Goal: Information Seeking & Learning: Learn about a topic

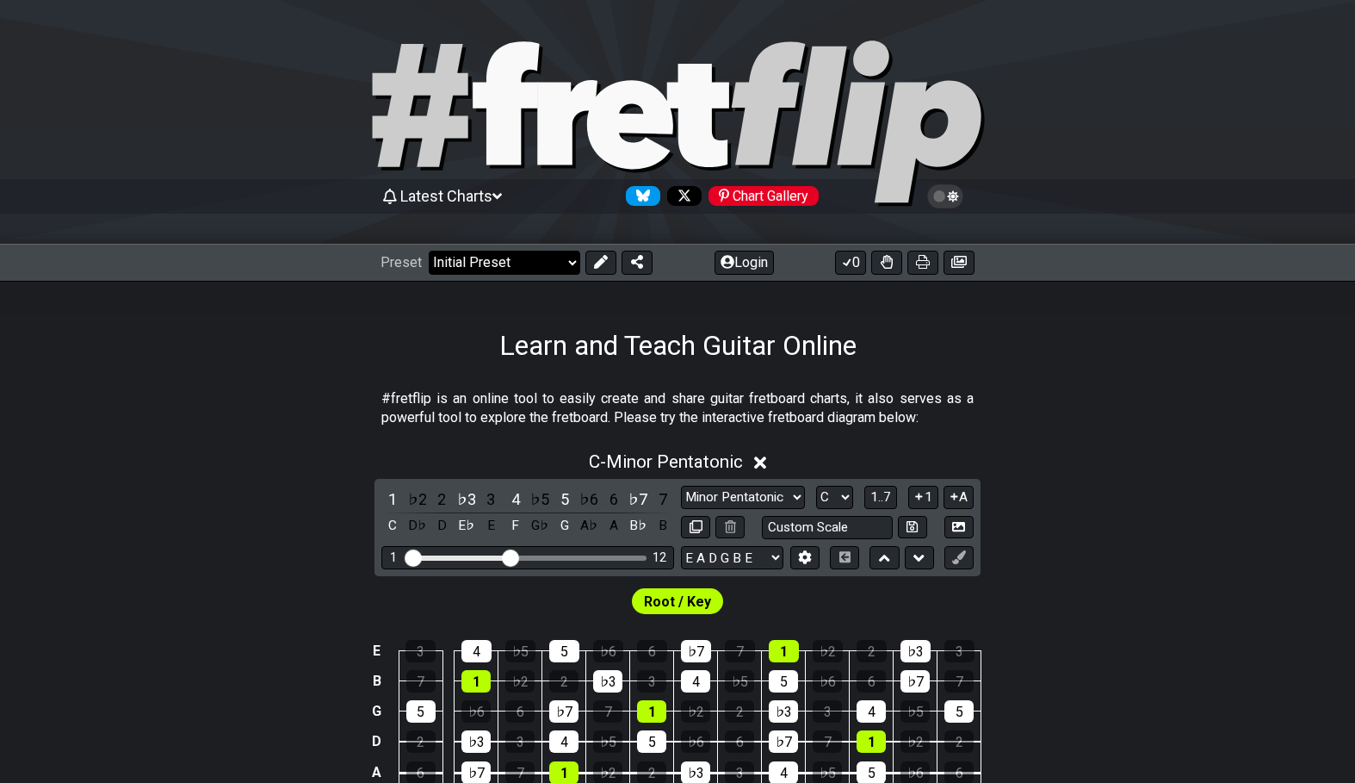
click at [429, 251] on select "Welcome to #fretflip! Initial Preset Custom Preset Minor Pentatonic Major Penta…" at bounding box center [505, 263] width 152 height 24
click option "Welcome to #fretflip!" at bounding box center [0, 0] width 0 height 0
click at [429, 251] on select "Welcome to #fretflip! Initial Preset Custom Preset Minor Pentatonic Major Penta…" at bounding box center [505, 263] width 152 height 24
click option "Common Chords" at bounding box center [0, 0] width 0 height 0
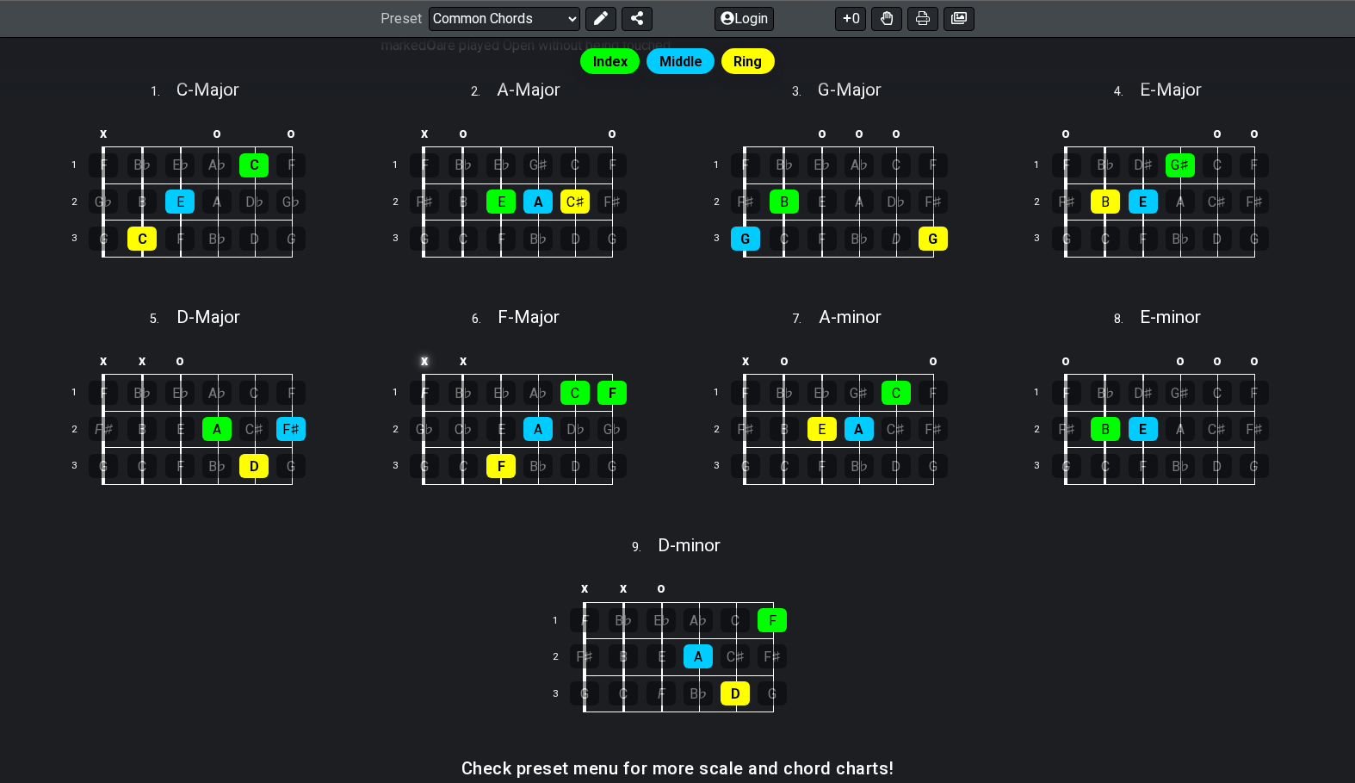
scroll to position [473, 0]
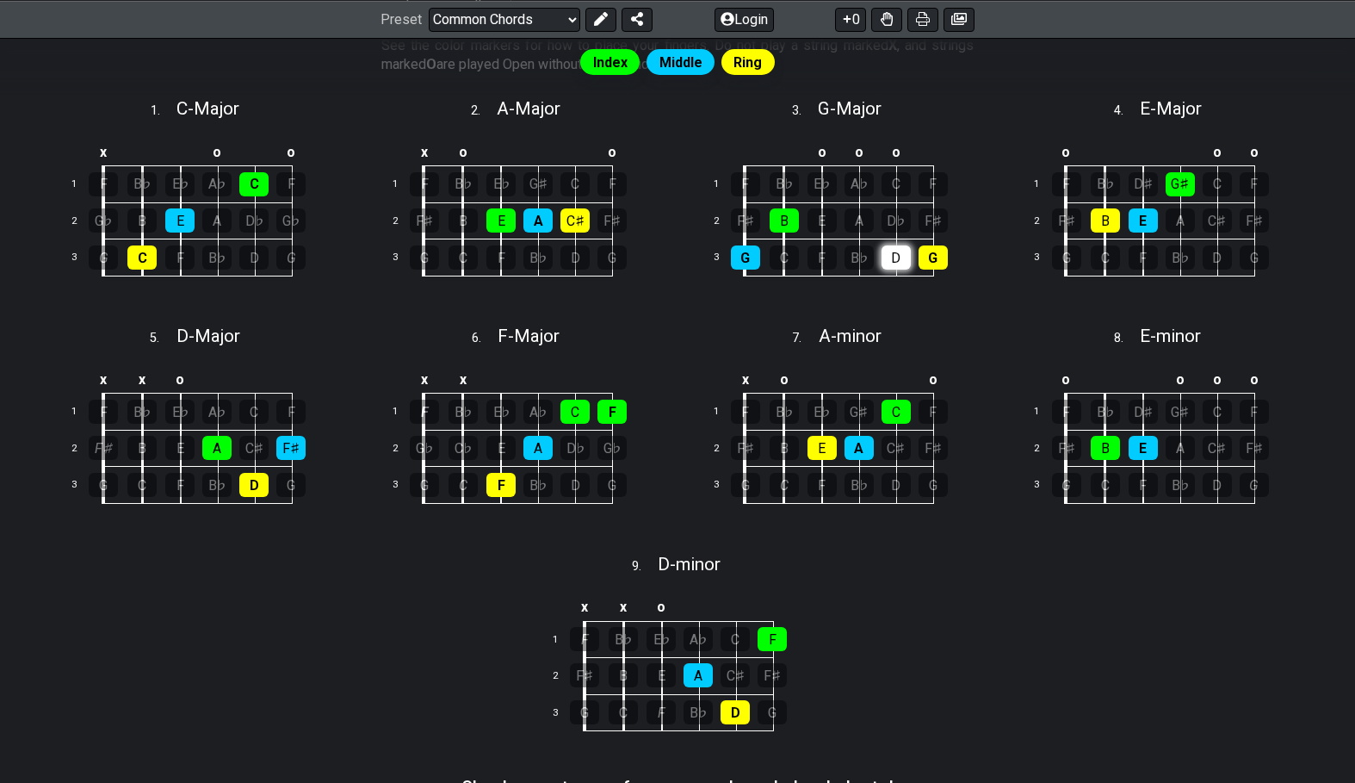
click at [892, 261] on div "D" at bounding box center [896, 257] width 29 height 24
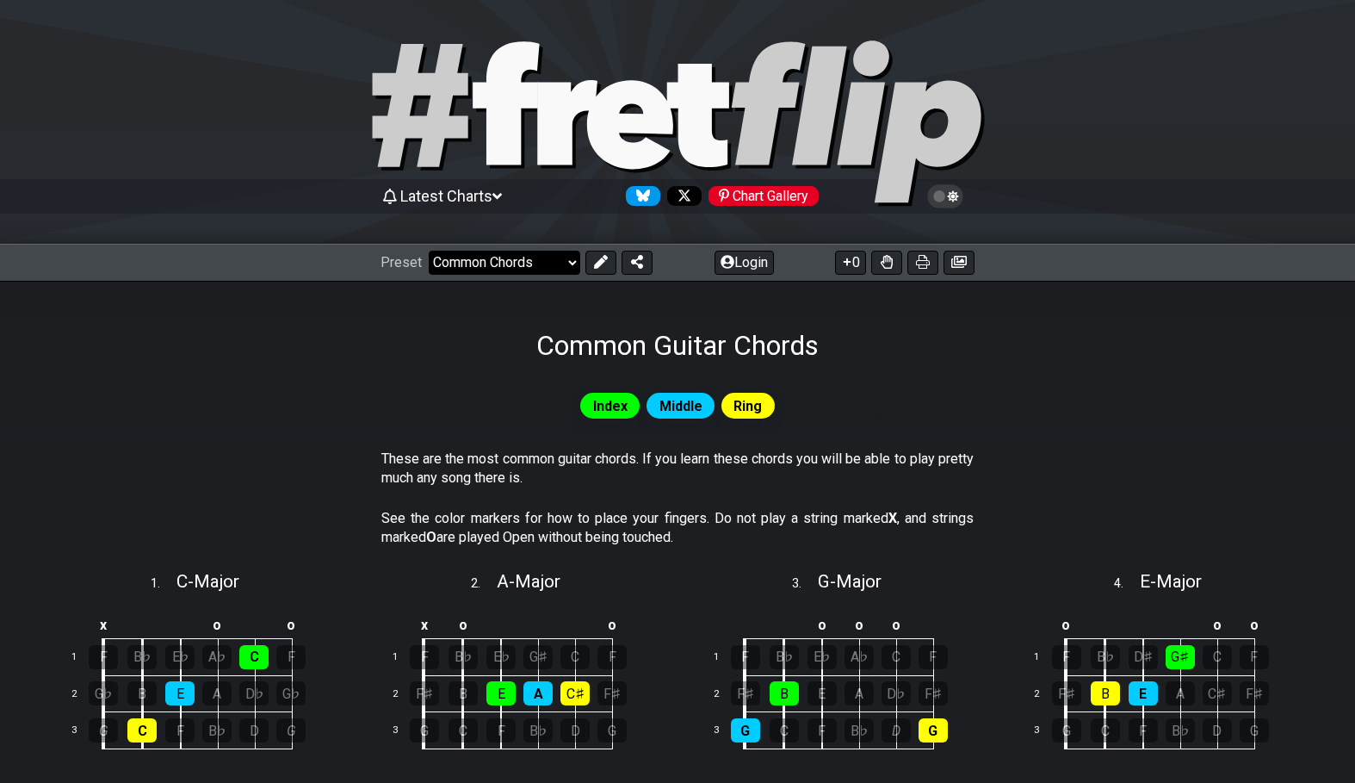
click at [429, 251] on select "Welcome to #fretflip! Initial Preset Custom Preset Minor Pentatonic Major Penta…" at bounding box center [505, 263] width 152 height 24
click option "Power Chords" at bounding box center [0, 0] width 0 height 0
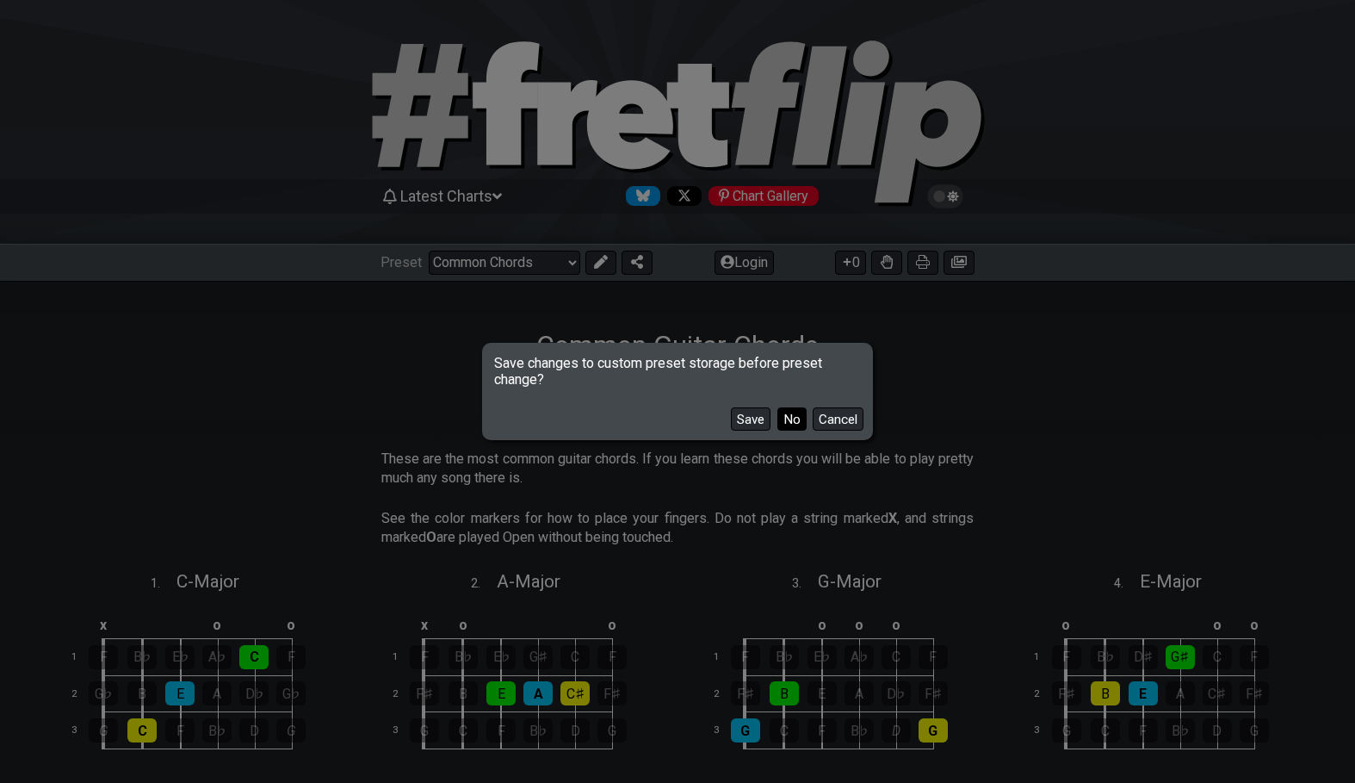
click at [800, 424] on button "No" at bounding box center [791, 418] width 29 height 23
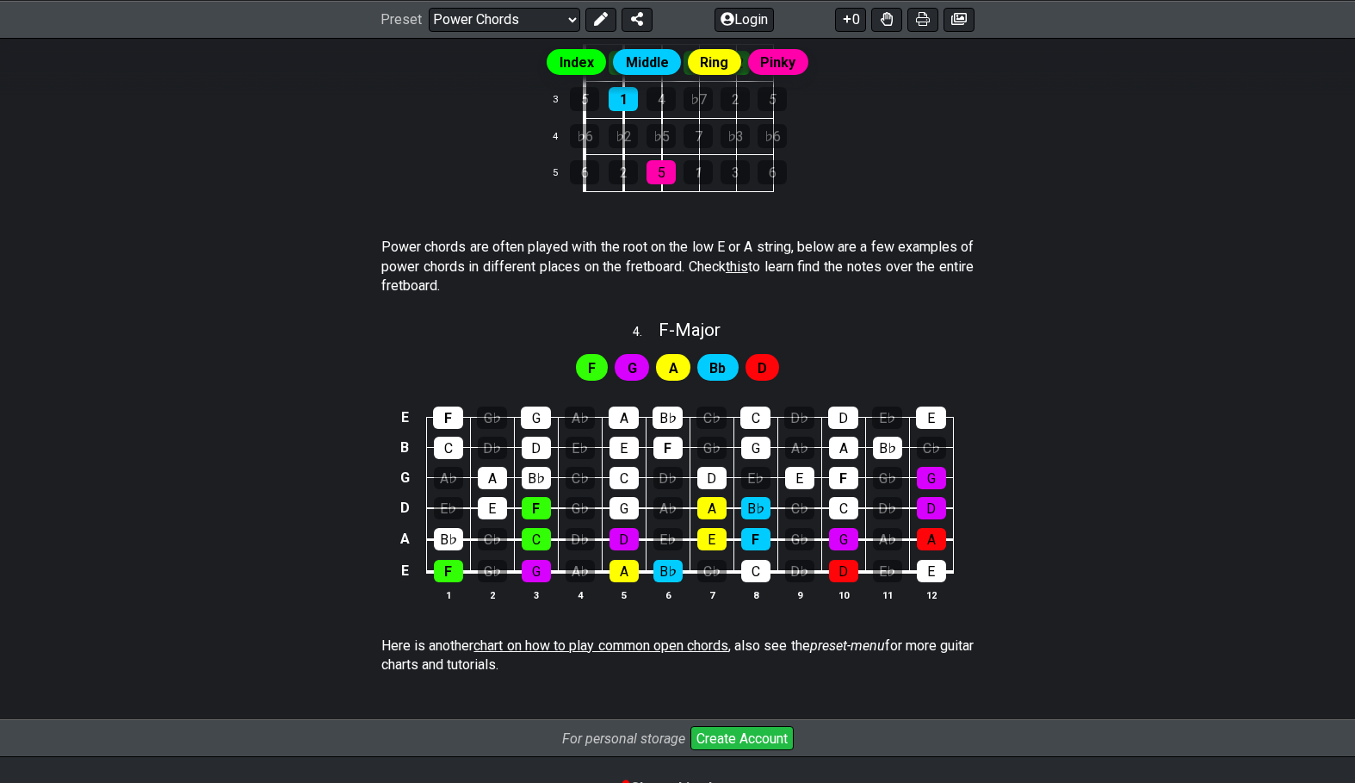
scroll to position [976, 0]
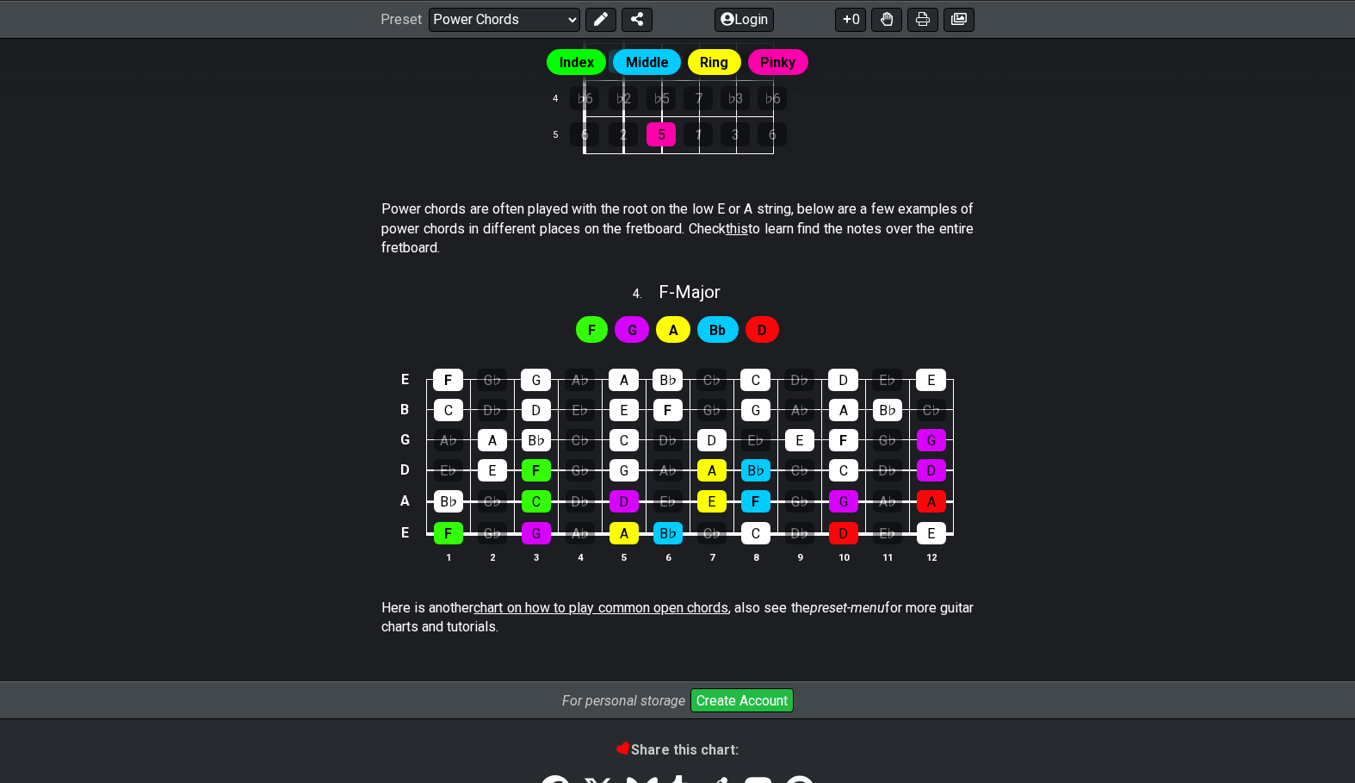
drag, startPoint x: 380, startPoint y: 204, endPoint x: 504, endPoint y: 245, distance: 130.7
click at [504, 245] on section "Power chords are often played with the root on the low E or A string, below are…" at bounding box center [677, 232] width 1355 height 78
drag, startPoint x: 504, startPoint y: 245, endPoint x: 429, endPoint y: 214, distance: 81.1
click at [429, 214] on p "Power chords are often played with the root on the low E or A string, below are…" at bounding box center [677, 229] width 592 height 58
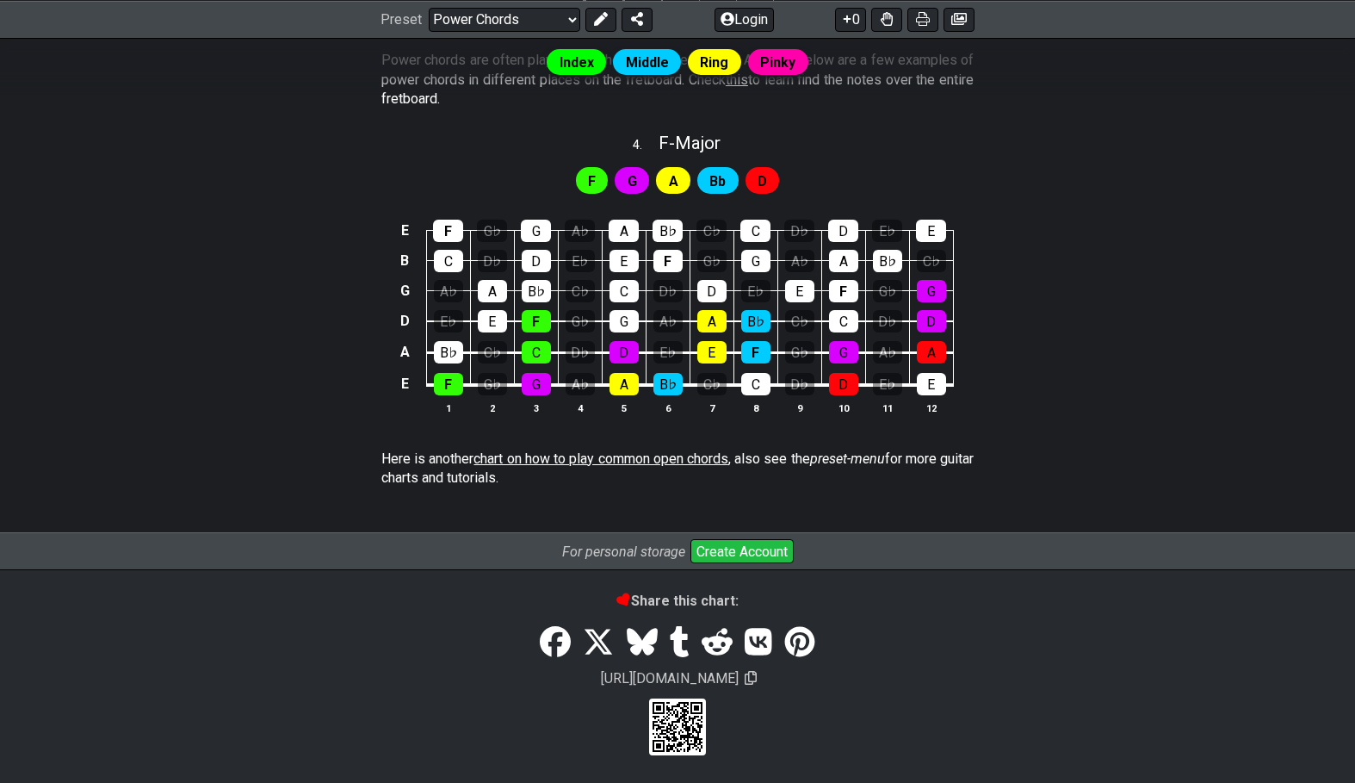
scroll to position [885, 0]
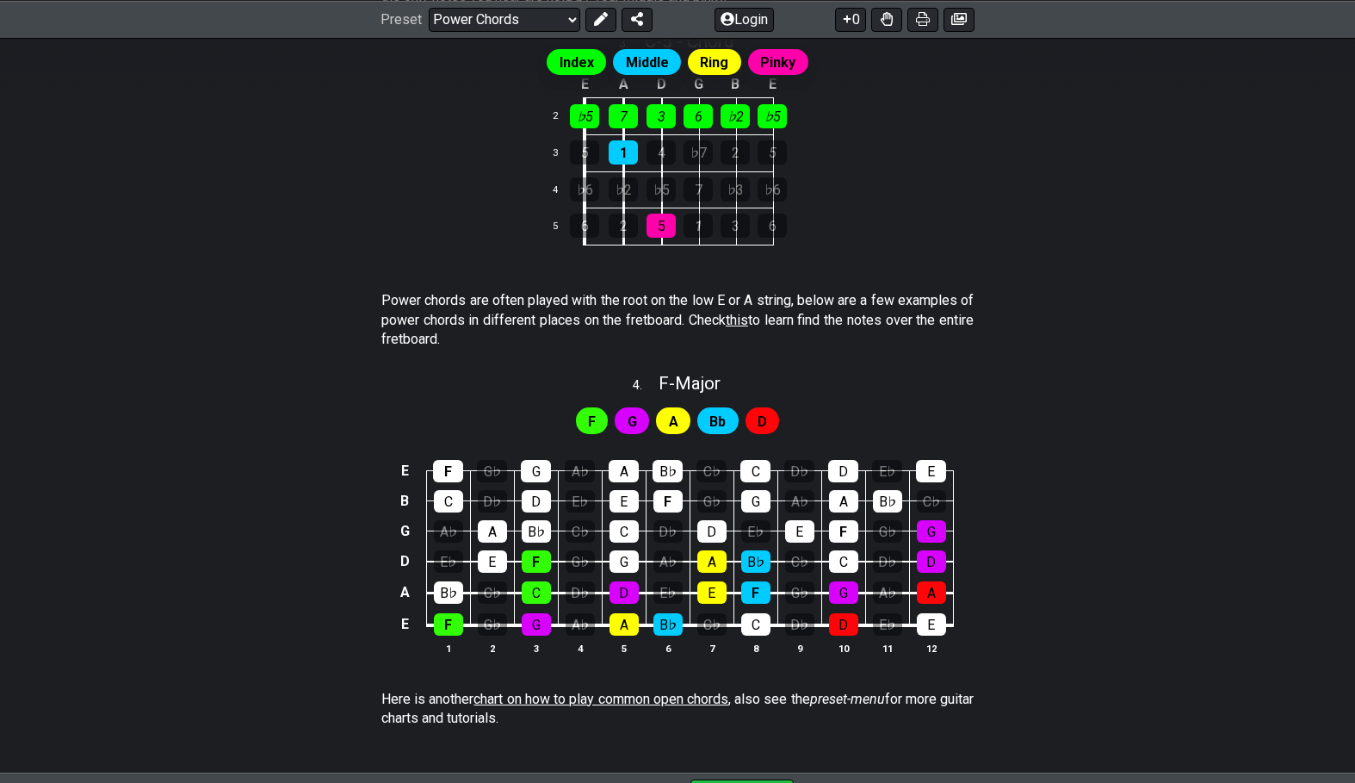
drag, startPoint x: 355, startPoint y: 285, endPoint x: 466, endPoint y: 325, distance: 117.9
click at [466, 325] on section "Power chords are often played with the root on the low E or A string, below are…" at bounding box center [677, 323] width 1355 height 78
click at [466, 325] on p "Power chords are often played with the root on the low E or A string, below are…" at bounding box center [677, 320] width 592 height 58
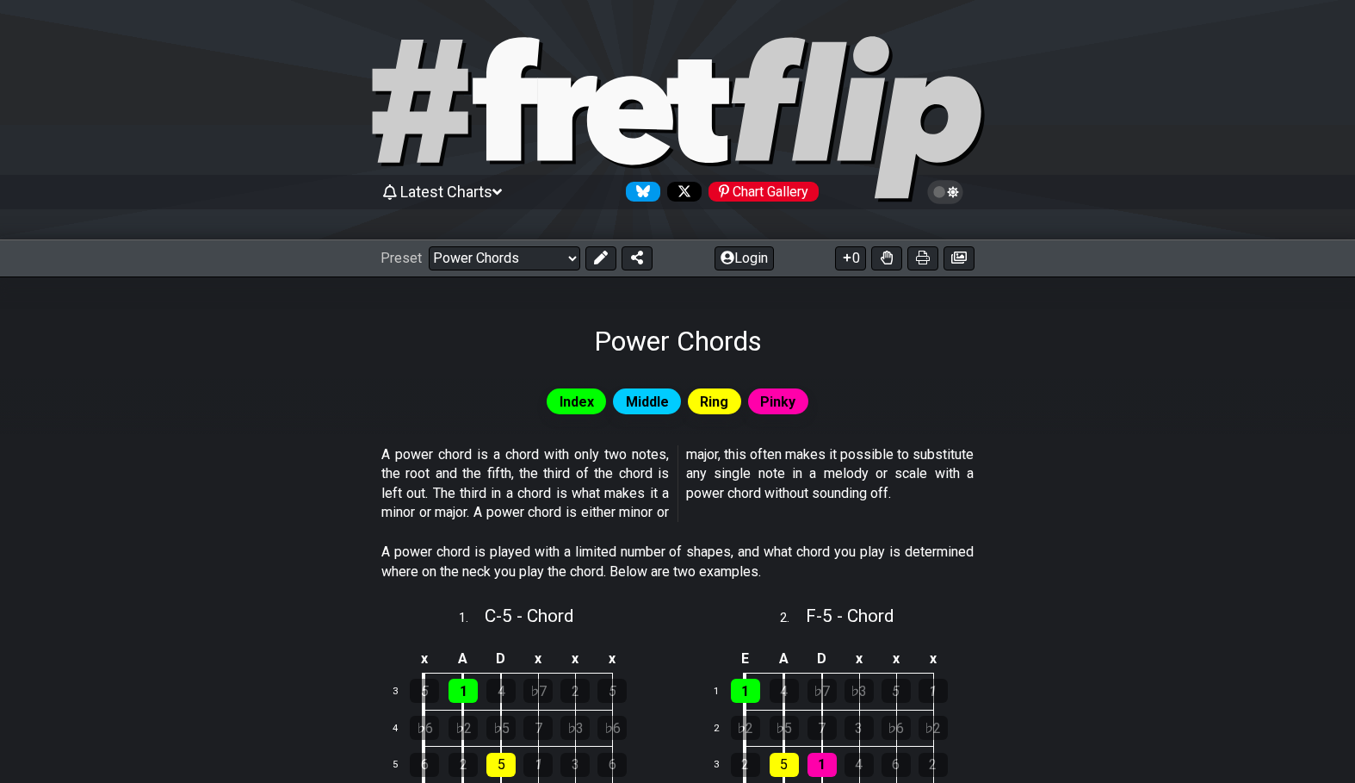
scroll to position [0, 0]
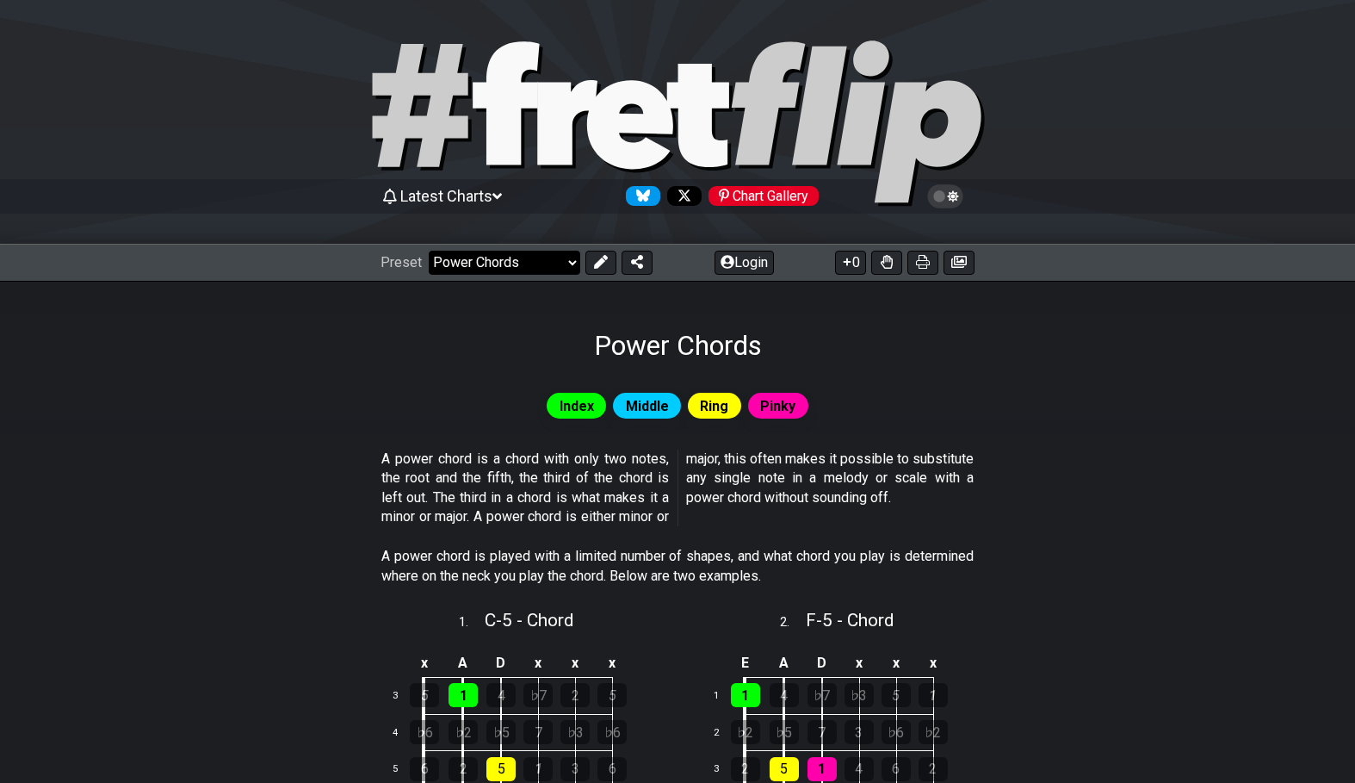
click at [429, 251] on select "Welcome to #fretflip! Initial Preset Custom Preset Minor Pentatonic Major Penta…" at bounding box center [505, 263] width 152 height 24
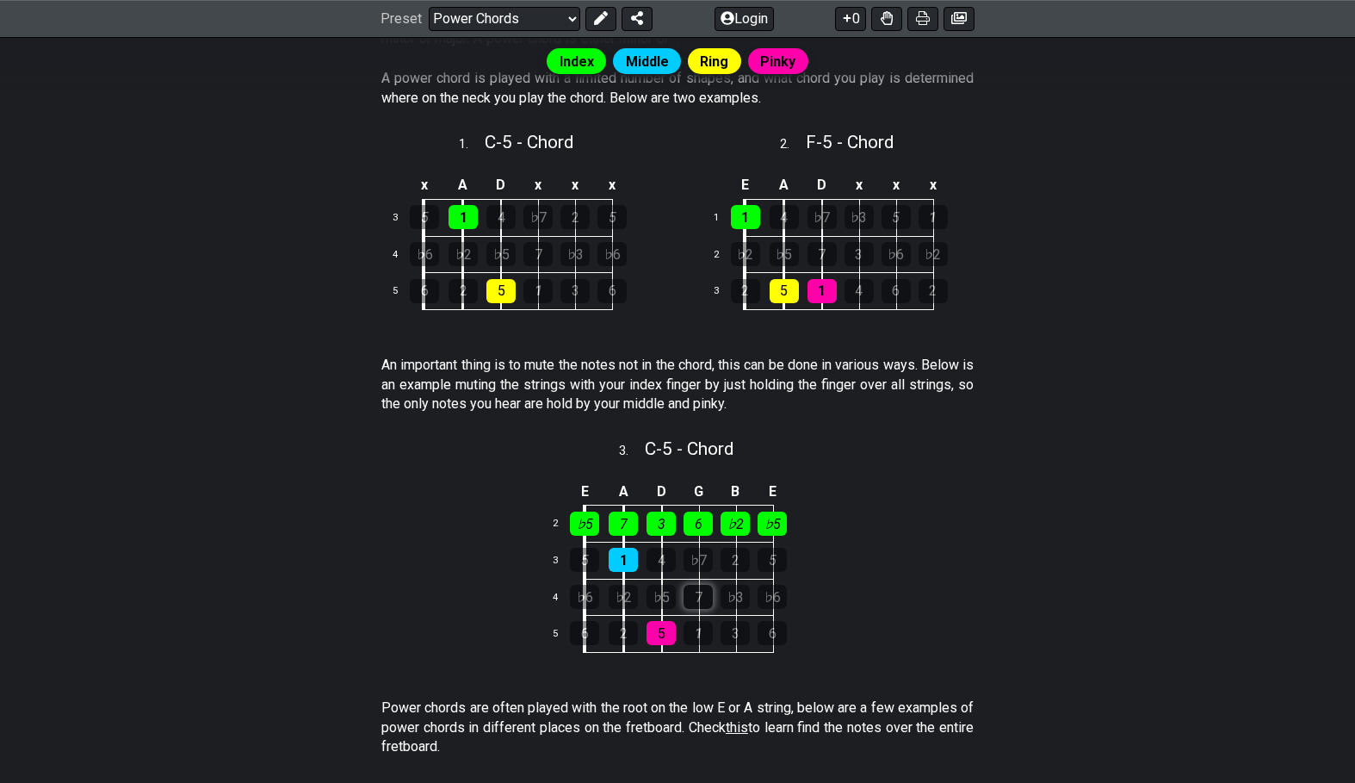
scroll to position [566, 0]
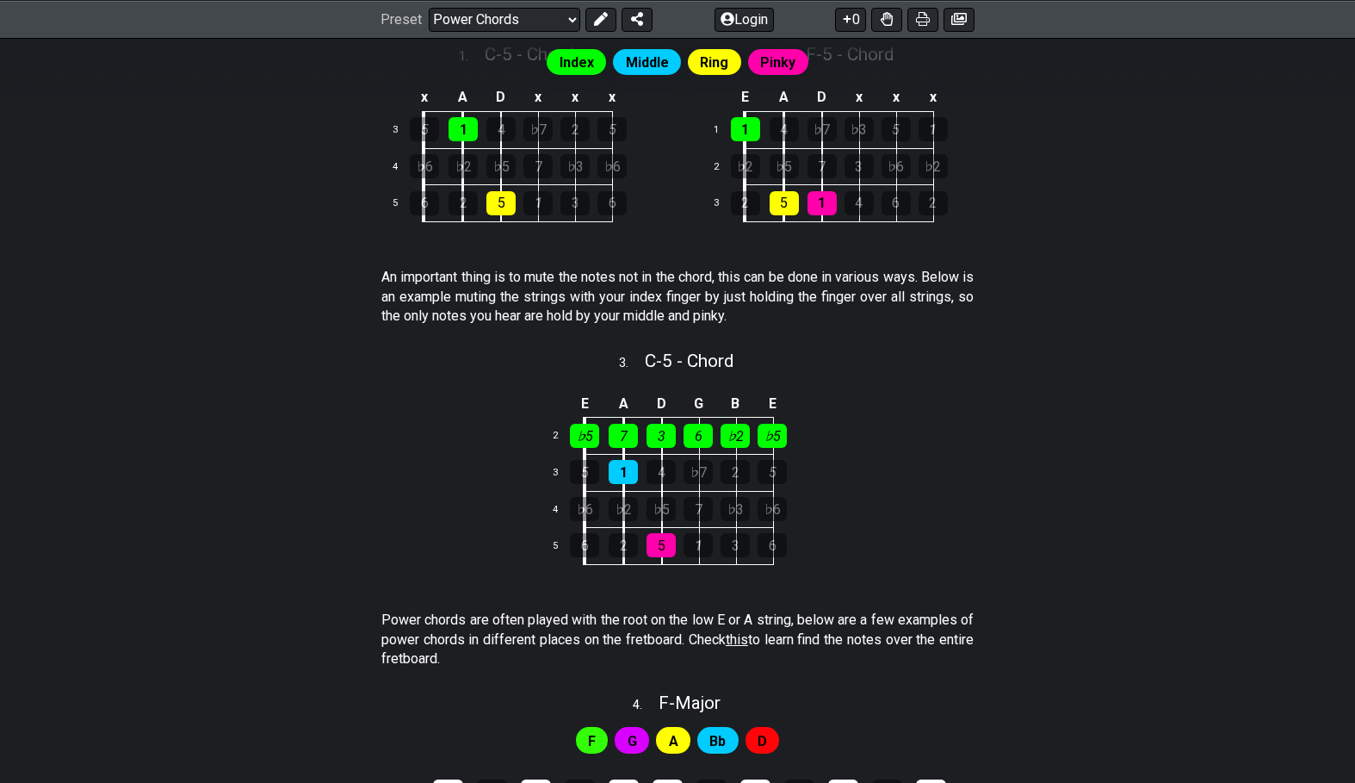
drag, startPoint x: 839, startPoint y: 621, endPoint x: 901, endPoint y: 641, distance: 65.3
click at [901, 641] on p "Power chords are often played with the root on the low E or A string, below are…" at bounding box center [677, 639] width 592 height 58
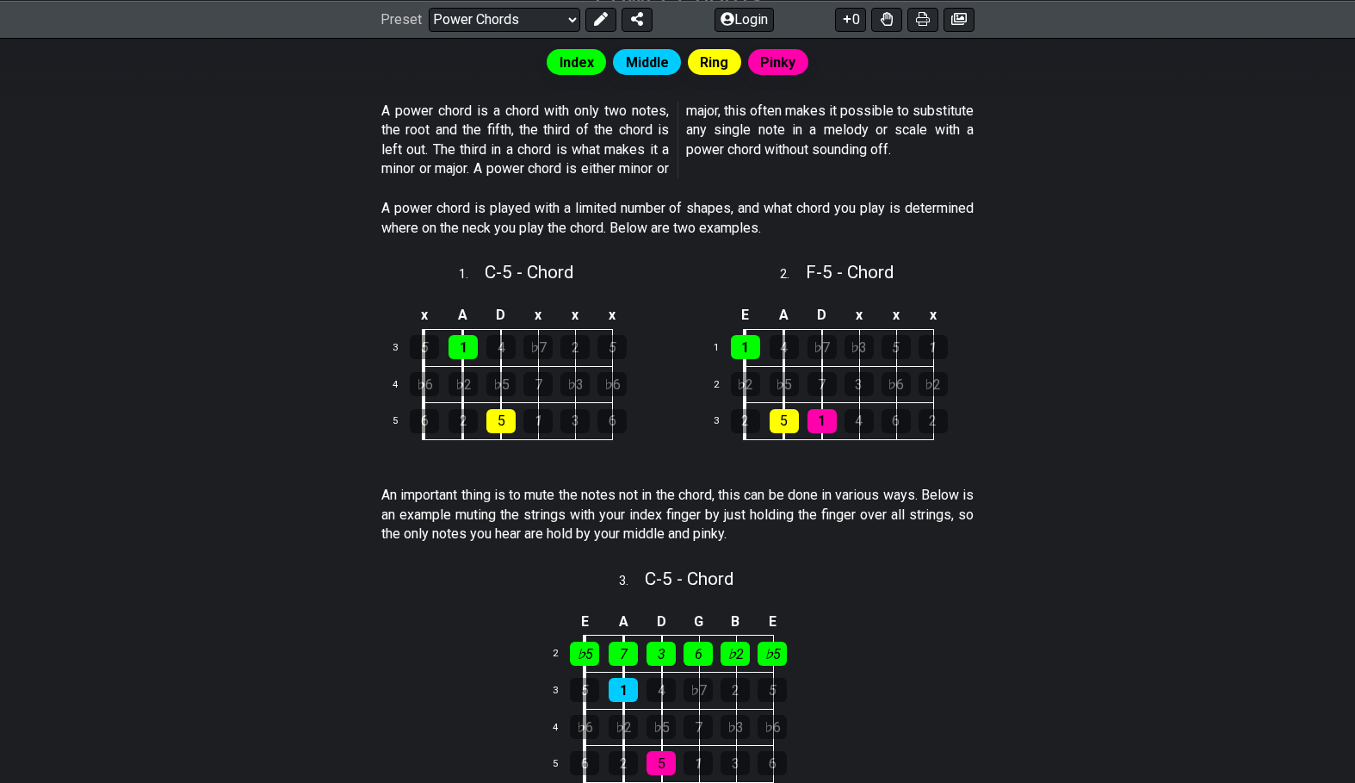
scroll to position [310, 0]
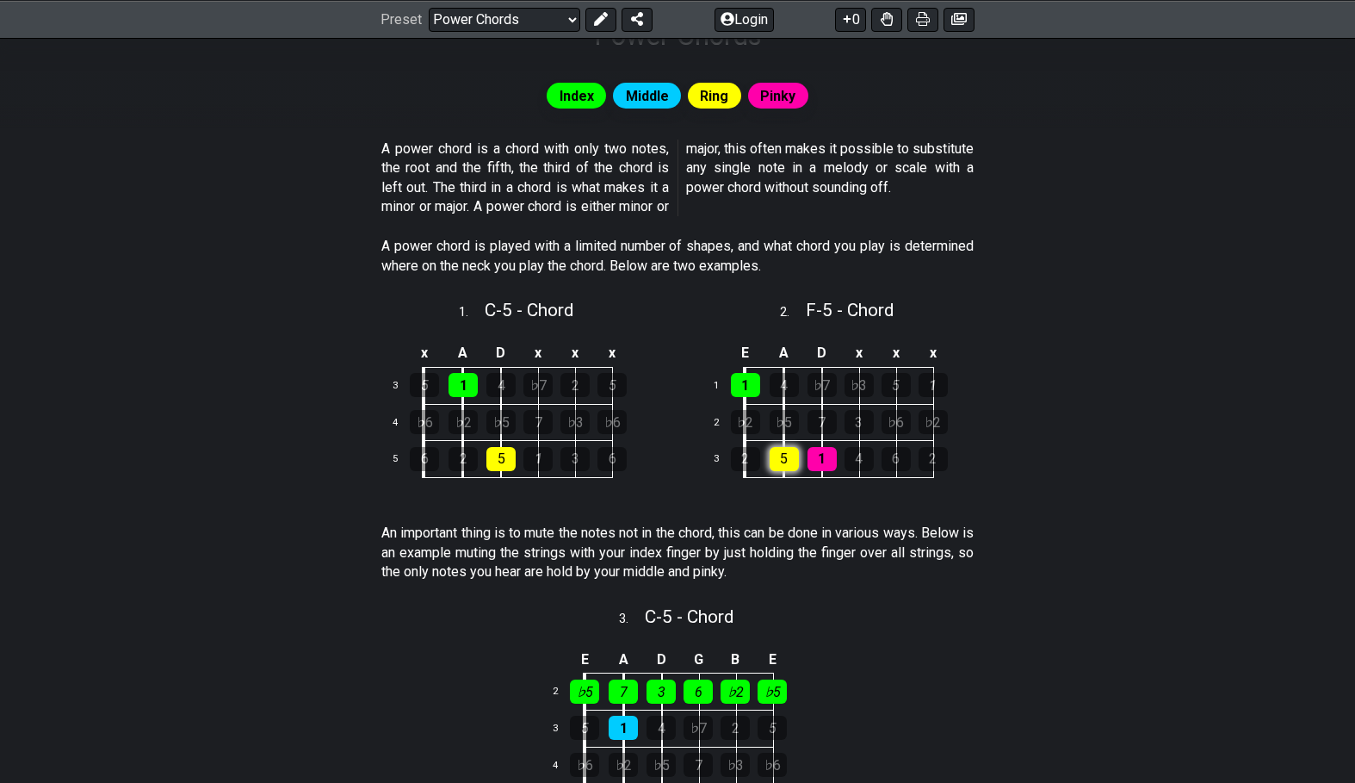
click at [777, 459] on div "5" at bounding box center [784, 459] width 29 height 24
click at [780, 460] on div "5" at bounding box center [784, 459] width 29 height 24
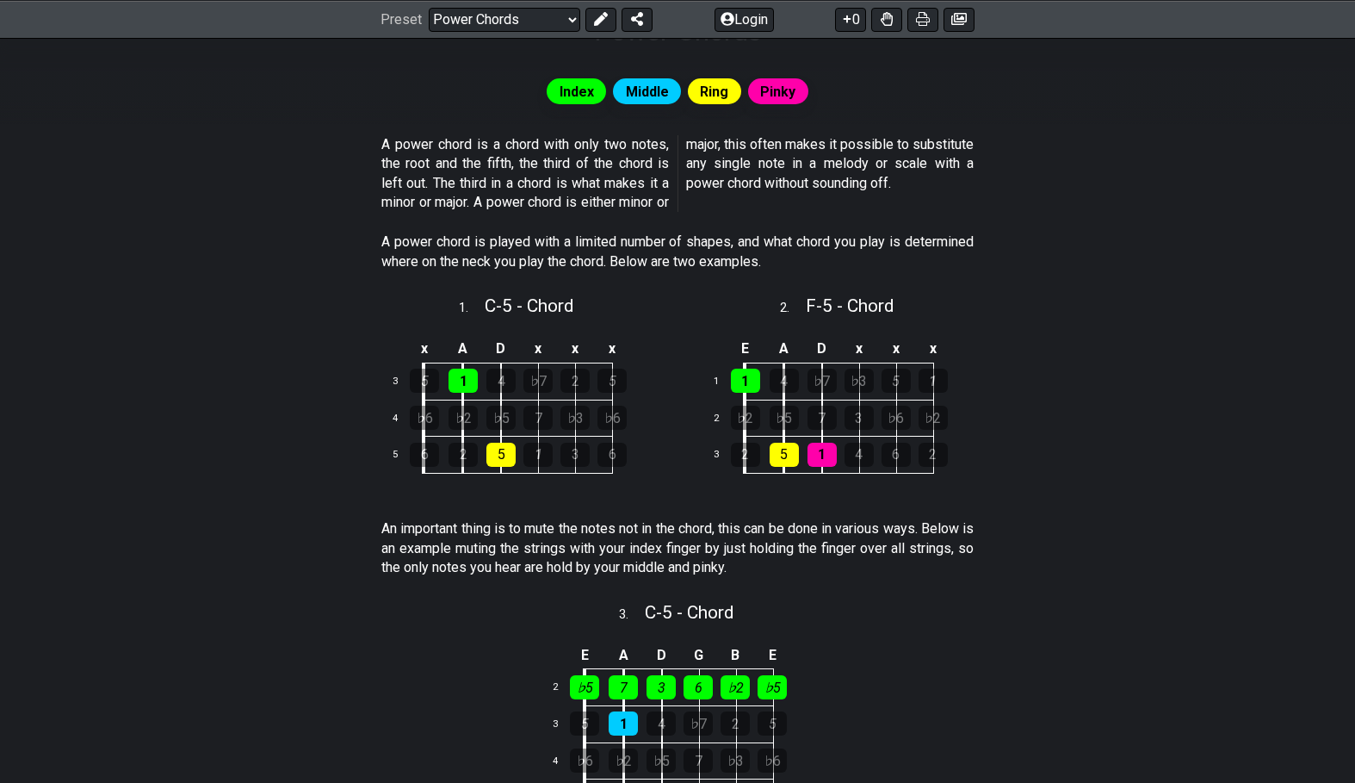
scroll to position [333, 0]
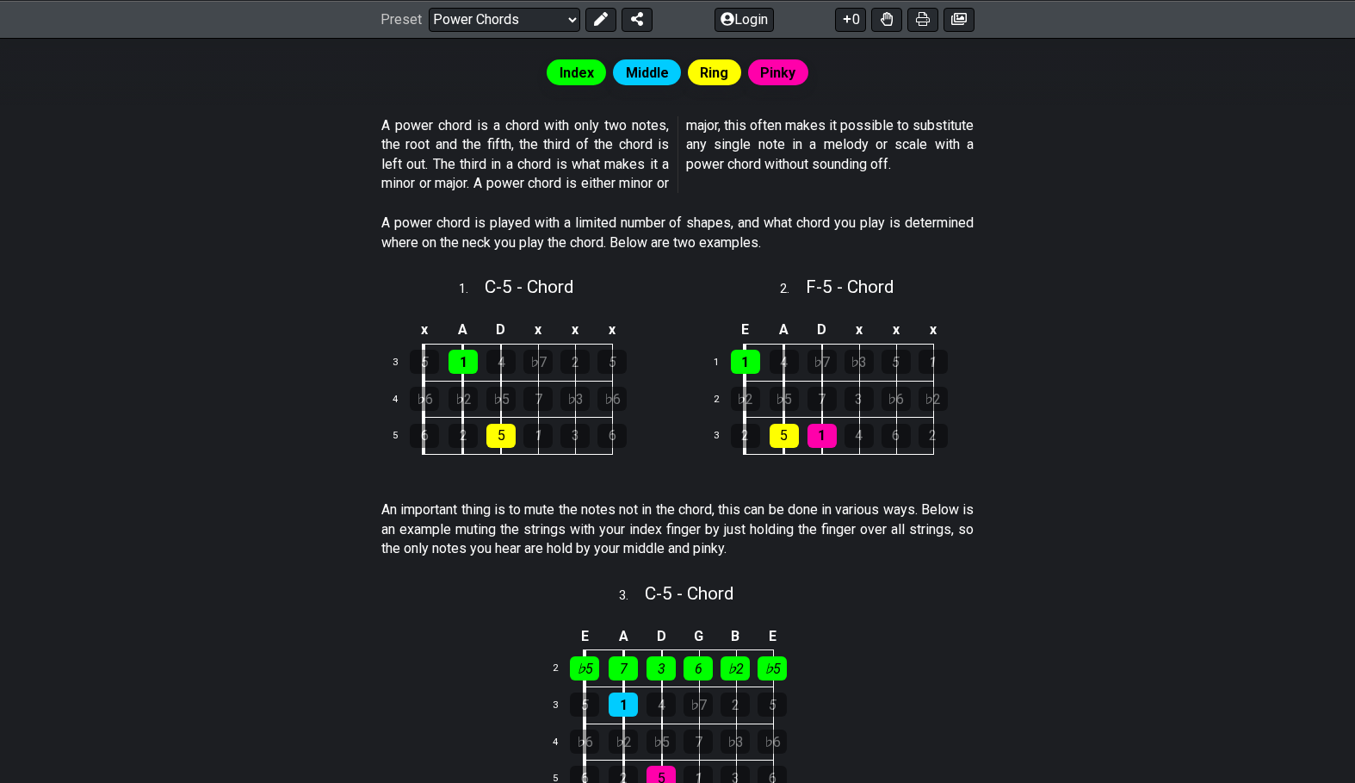
drag, startPoint x: 522, startPoint y: 237, endPoint x: 732, endPoint y: 276, distance: 213.8
click at [732, 276] on div "Index Middle Ring Pinky A power chord is a chord with only two notes, the root …" at bounding box center [677, 676] width 1355 height 1297
click at [746, 251] on p "A power chord is played with a limited number of shapes, and what chord you pla…" at bounding box center [677, 233] width 592 height 39
drag, startPoint x: 432, startPoint y: 501, endPoint x: 729, endPoint y: 549, distance: 300.9
click at [729, 549] on p "An important thing is to mute the notes not in the chord, this can be done in v…" at bounding box center [677, 529] width 592 height 58
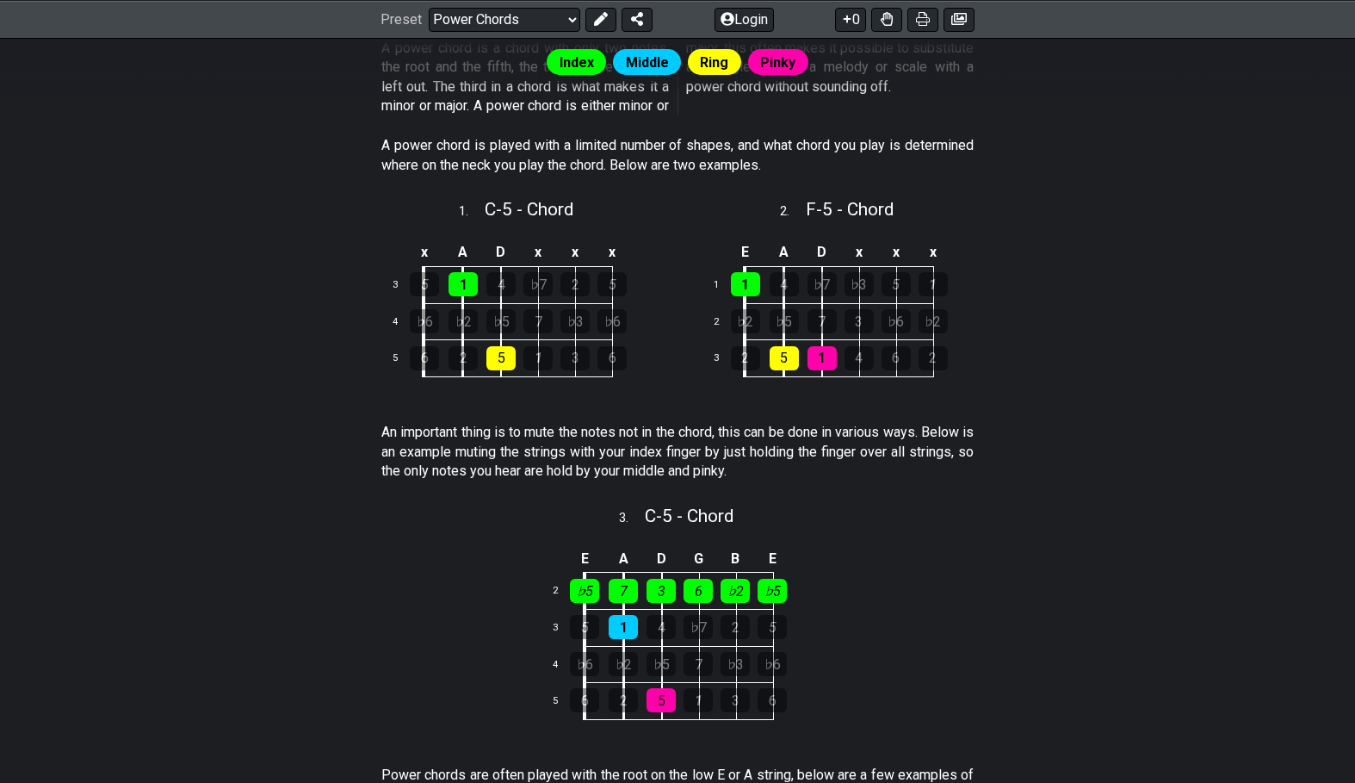
scroll to position [0, 0]
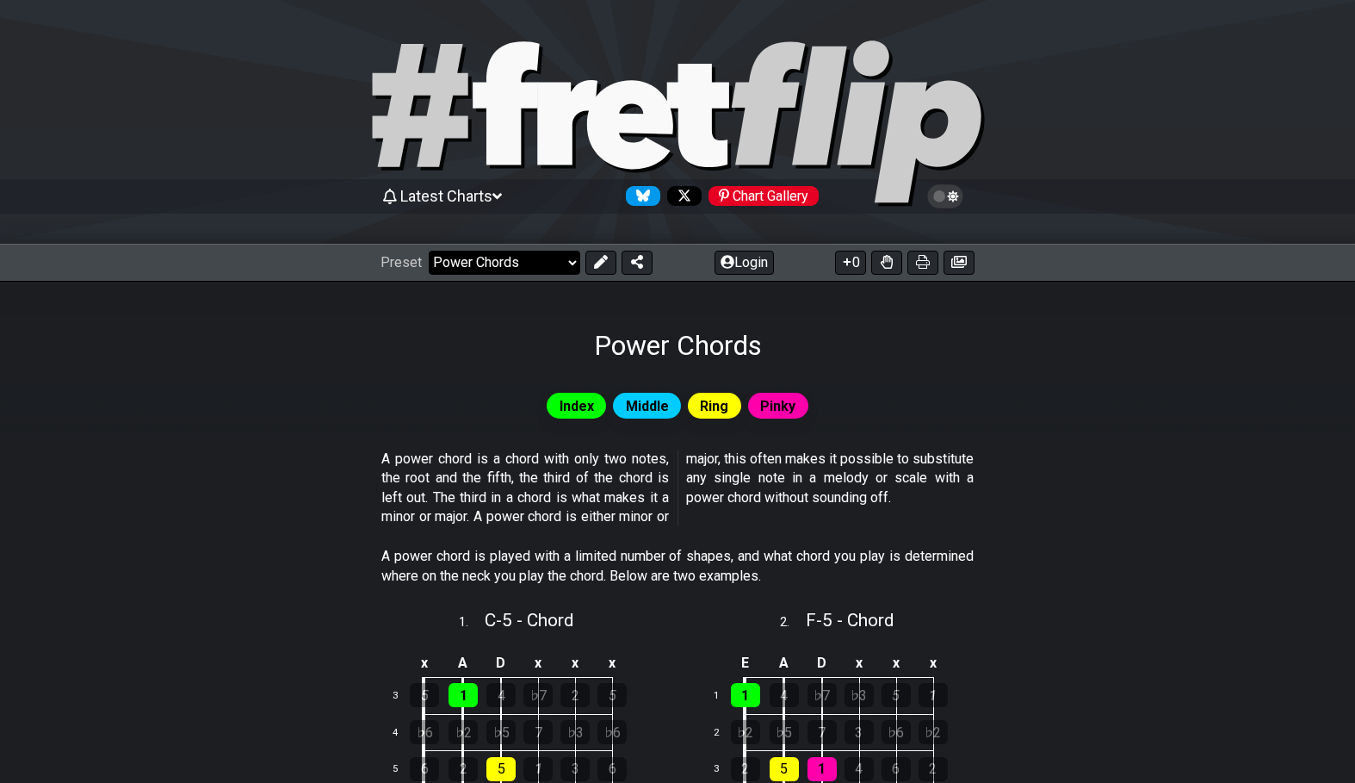
click at [429, 251] on select "Welcome to #fretflip! Initial Preset Custom Preset Minor Pentatonic Major Penta…" at bounding box center [505, 263] width 152 height 24
click option "7th Chords" at bounding box center [0, 0] width 0 height 0
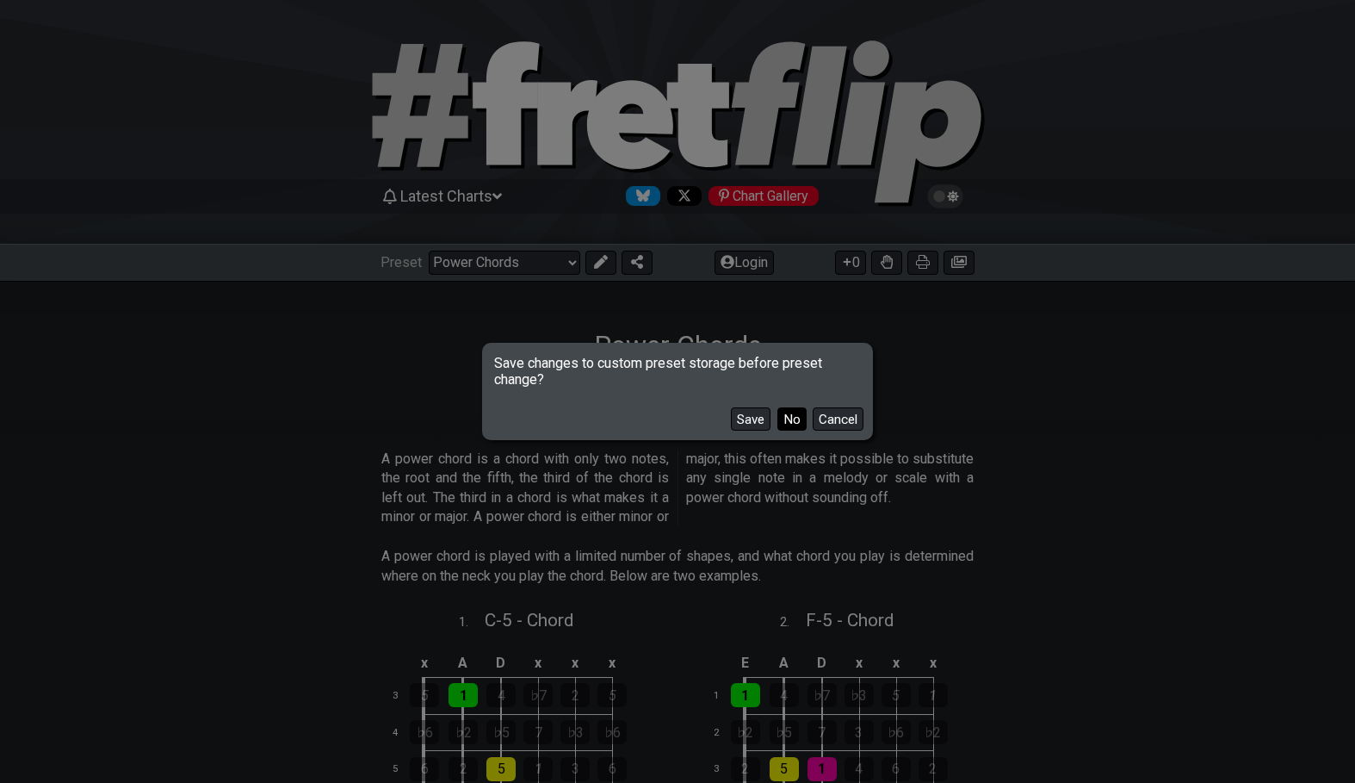
click at [790, 418] on button "No" at bounding box center [791, 418] width 29 height 23
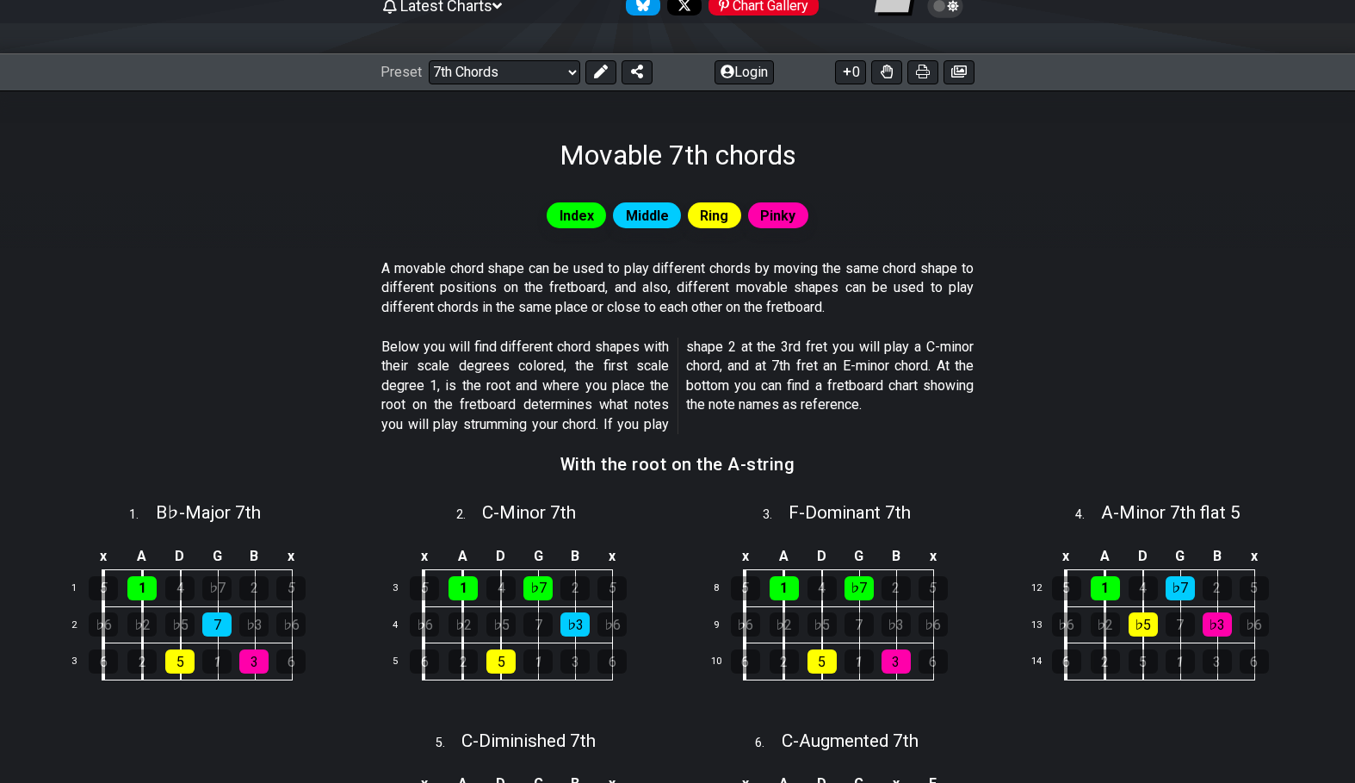
scroll to position [263, 0]
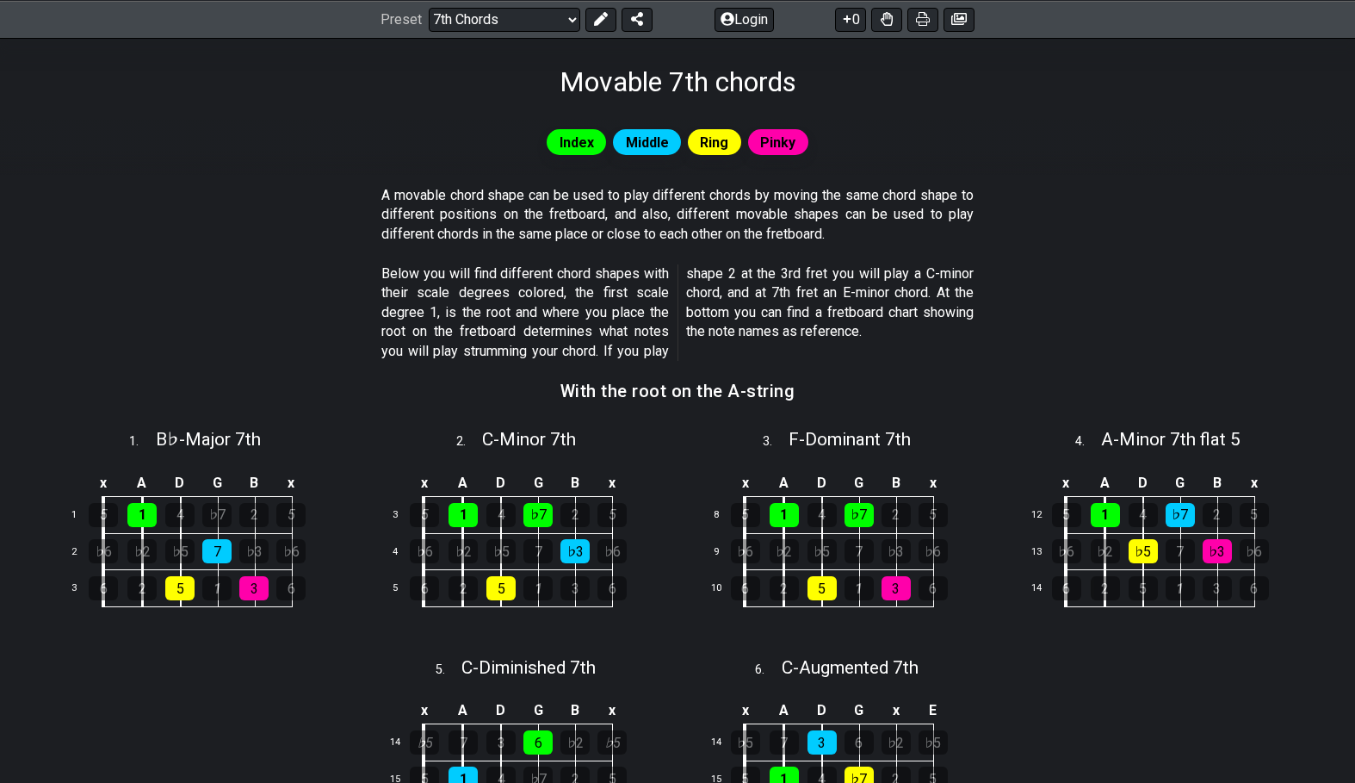
drag, startPoint x: 696, startPoint y: 295, endPoint x: 855, endPoint y: 341, distance: 165.7
click at [855, 341] on p "Below you will find different chord shapes with their scale degrees colored, th…" at bounding box center [677, 312] width 592 height 96
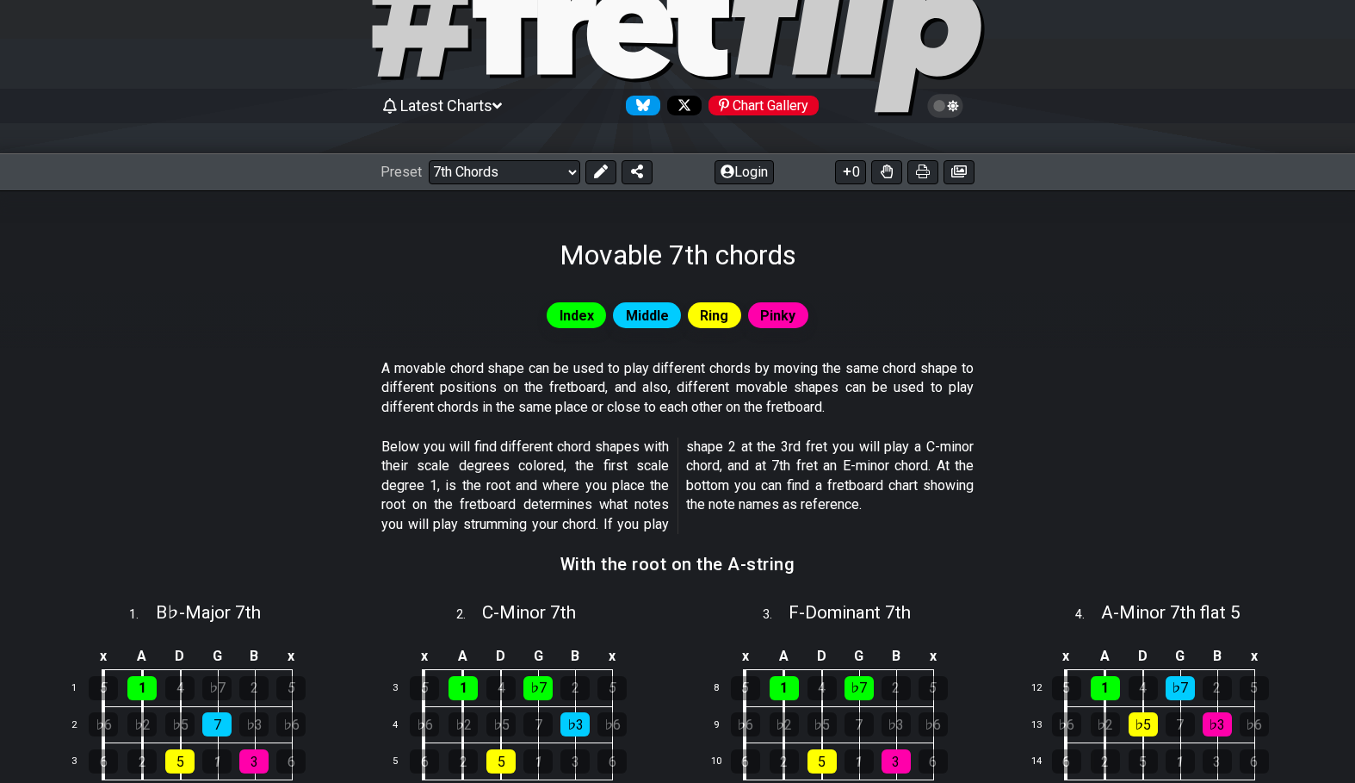
scroll to position [54, 0]
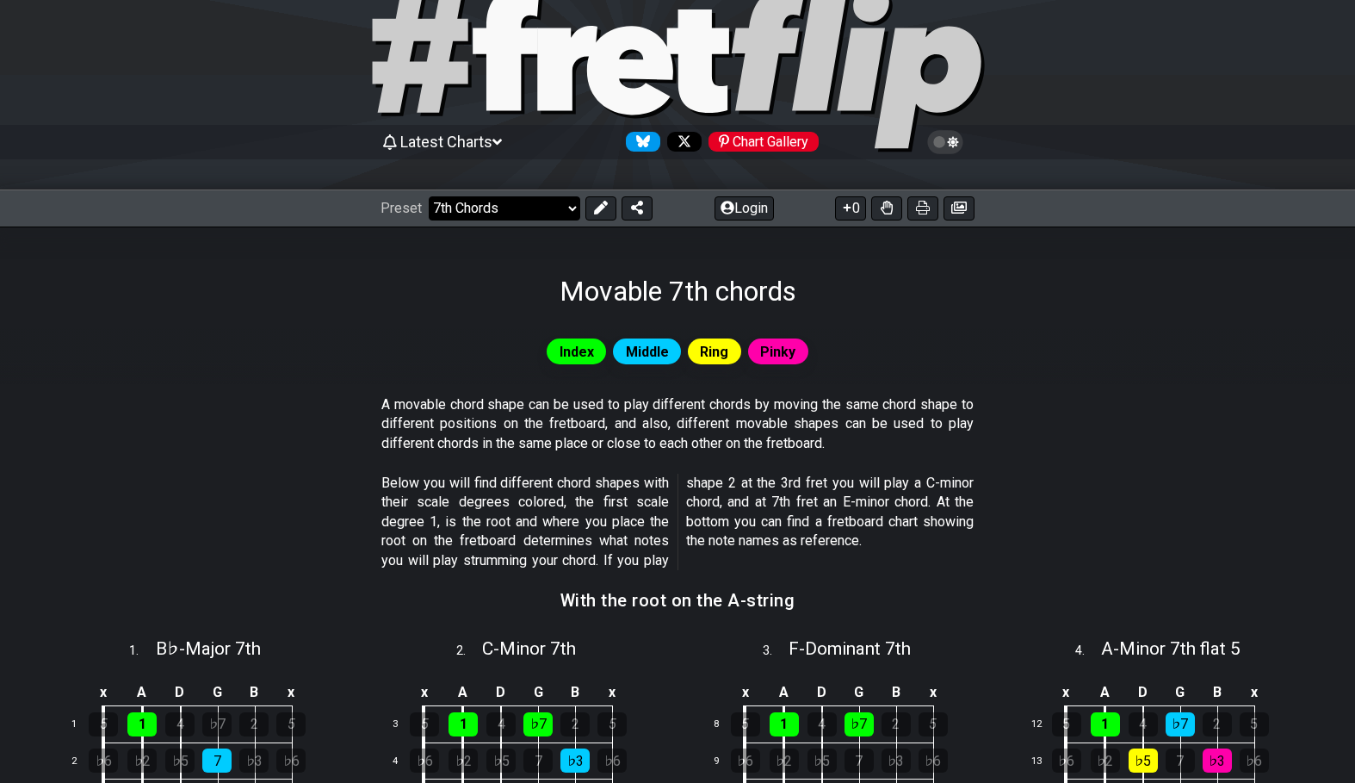
click at [429, 196] on select "Welcome to #fretflip! Initial Preset Custom Preset Minor Pentatonic Major Penta…" at bounding box center [505, 208] width 152 height 24
click option "Where do I start?" at bounding box center [0, 0] width 0 height 0
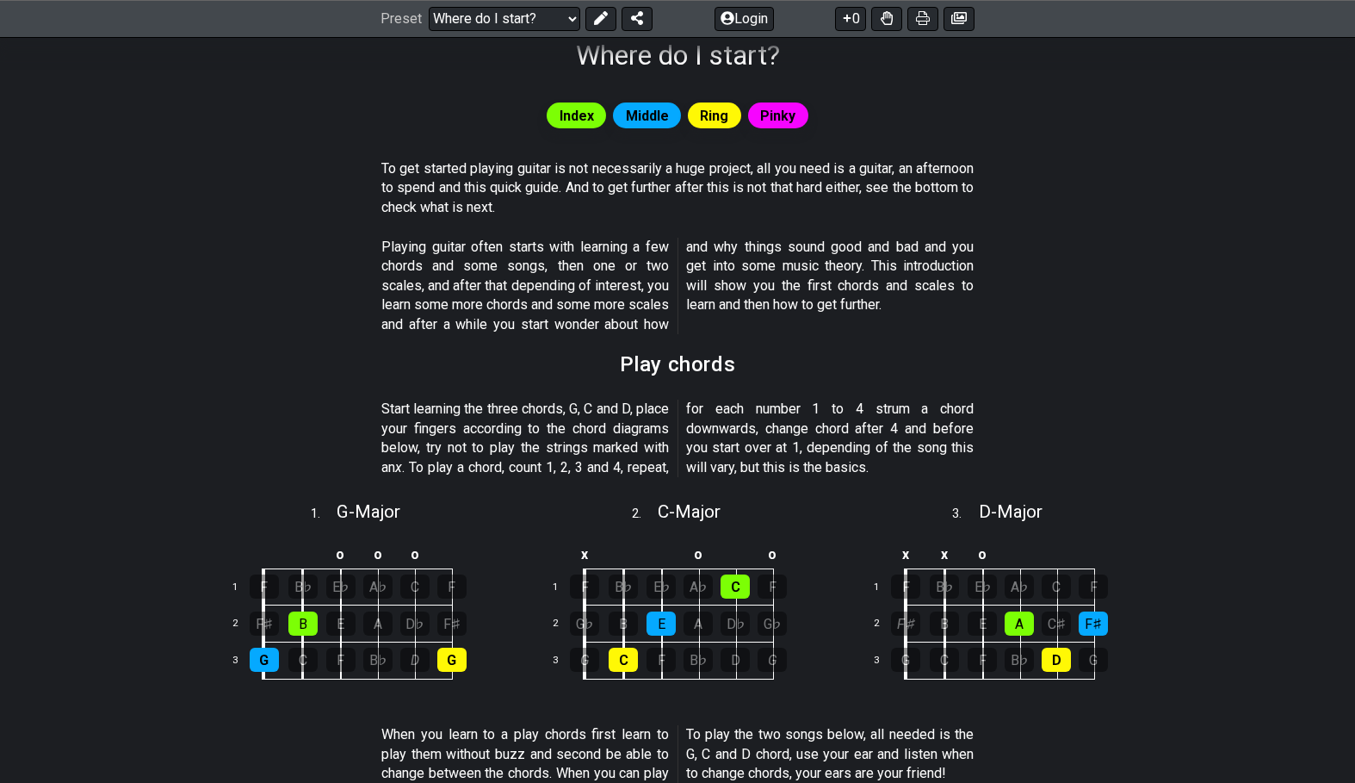
scroll to position [550, 0]
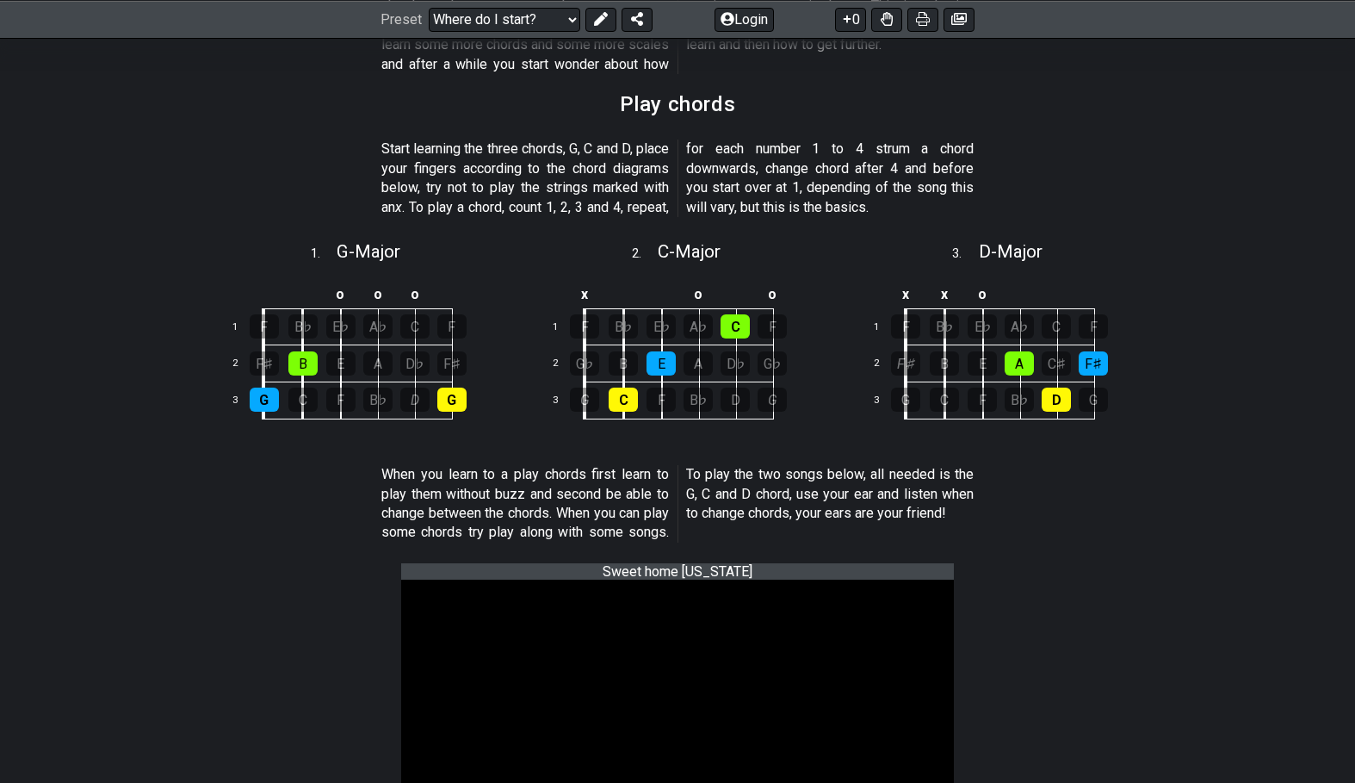
drag, startPoint x: 607, startPoint y: 481, endPoint x: 831, endPoint y: 546, distance: 233.0
click at [831, 546] on div "When you learn to a play chords first learn to play them without buzz and secon…" at bounding box center [677, 507] width 592 height 98
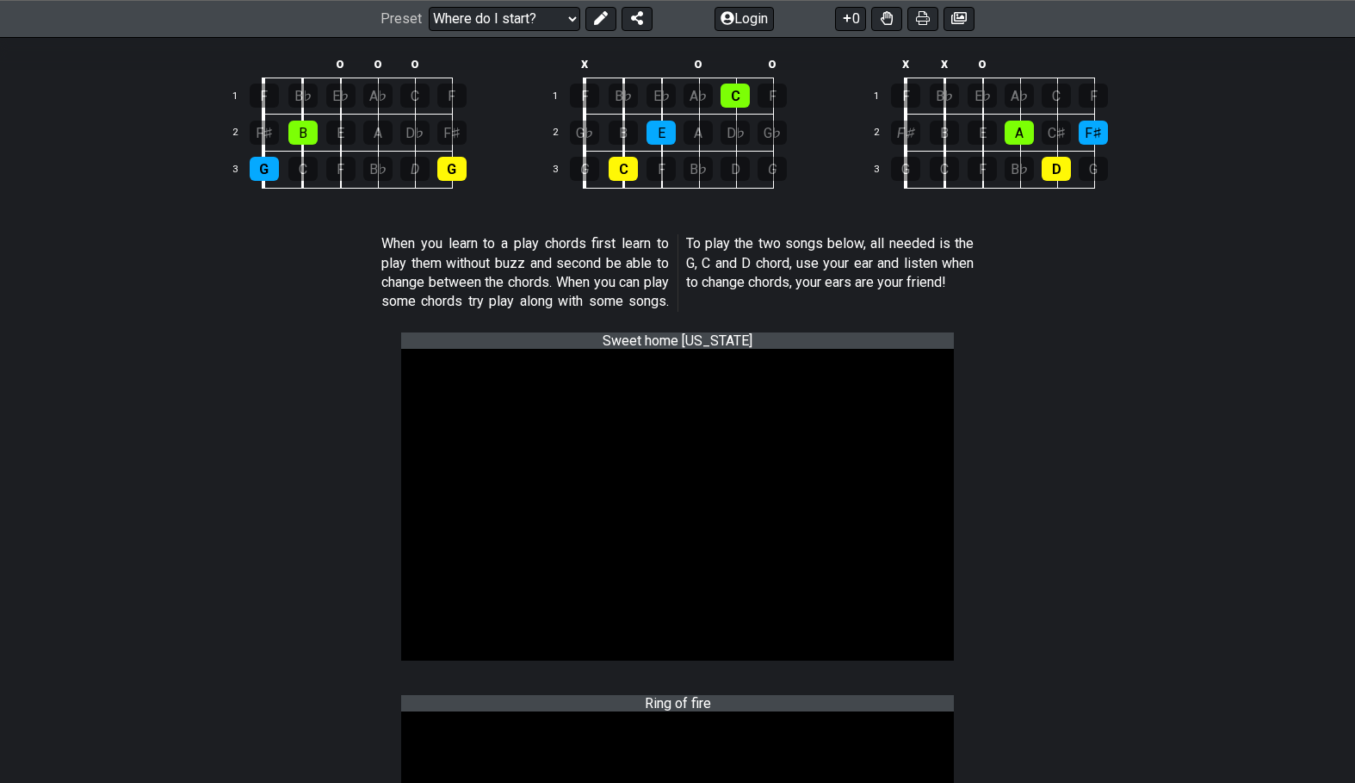
scroll to position [736, 0]
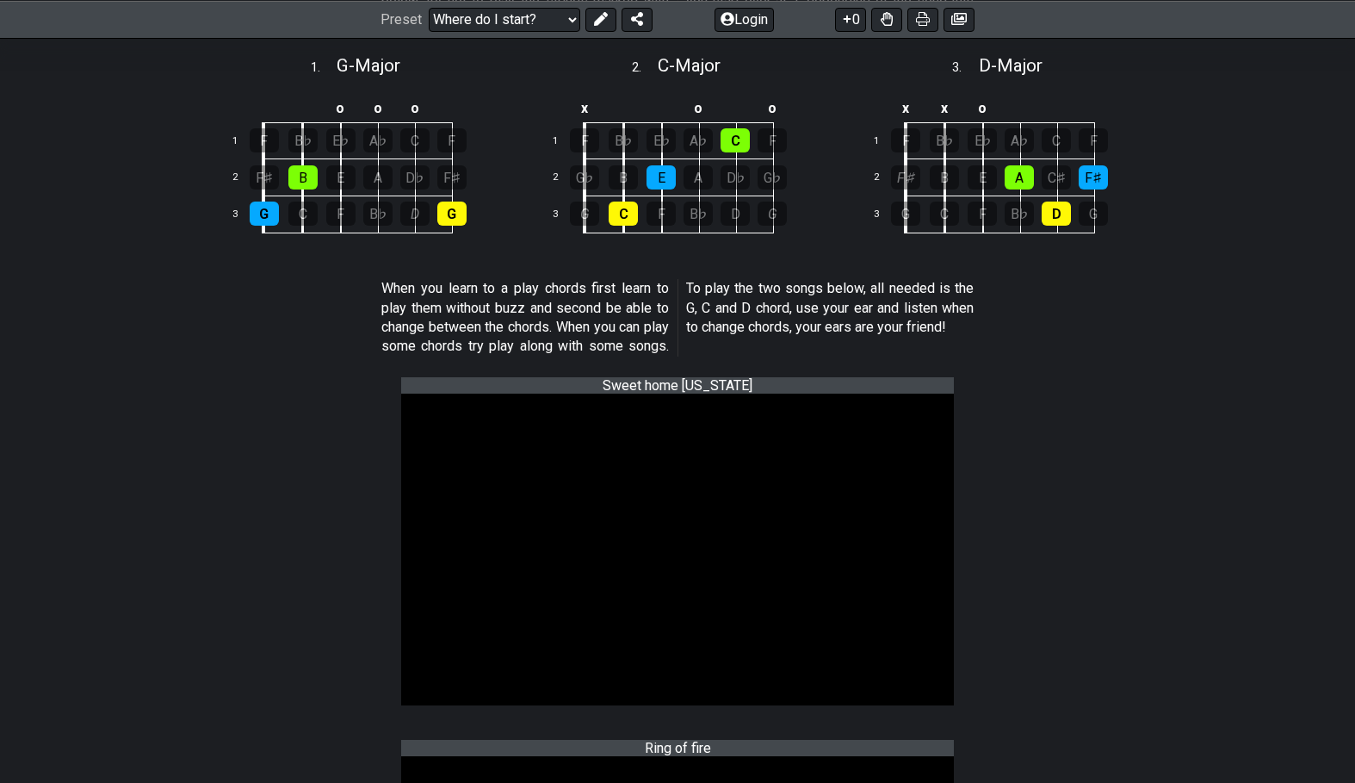
drag, startPoint x: 532, startPoint y: 323, endPoint x: 586, endPoint y: 328, distance: 54.5
click at [586, 328] on p "When you learn to a play chords first learn to play them without buzz and secon…" at bounding box center [677, 317] width 592 height 77
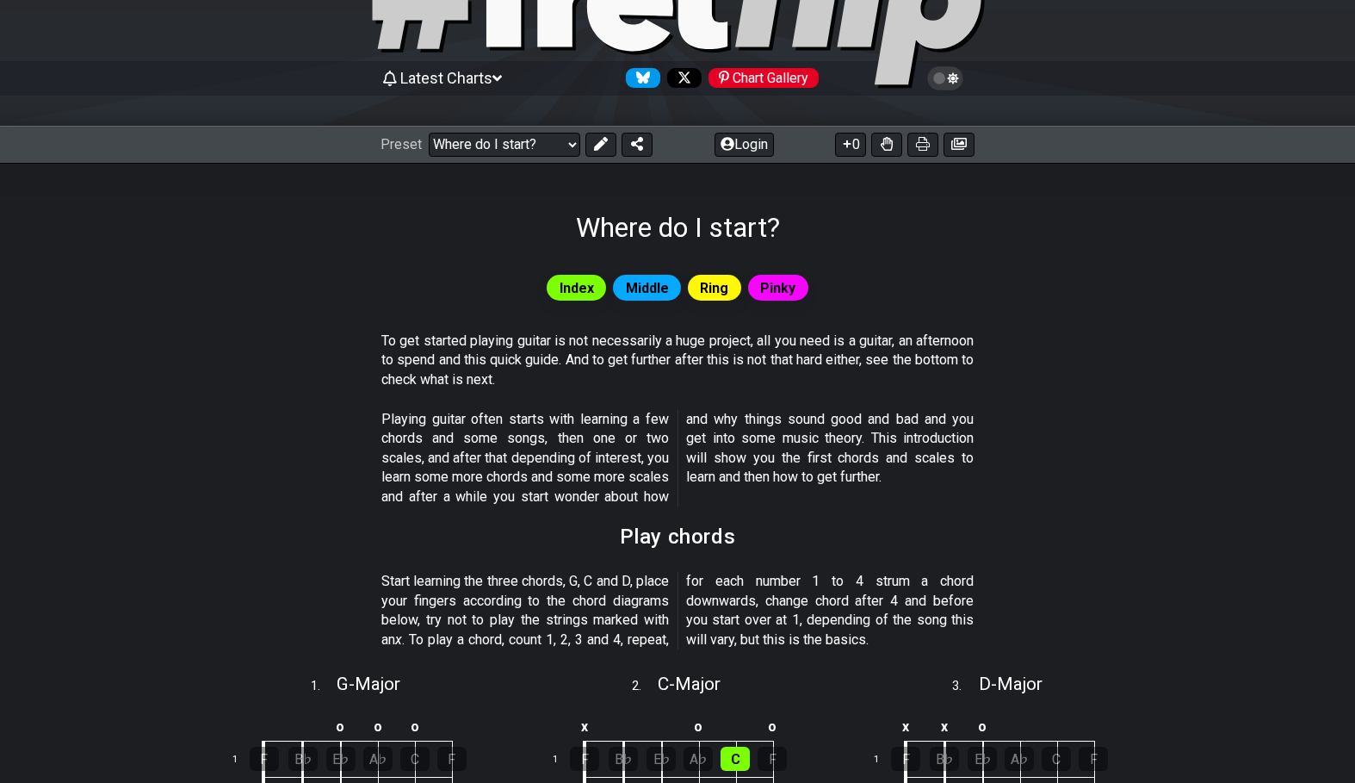
scroll to position [54, 0]
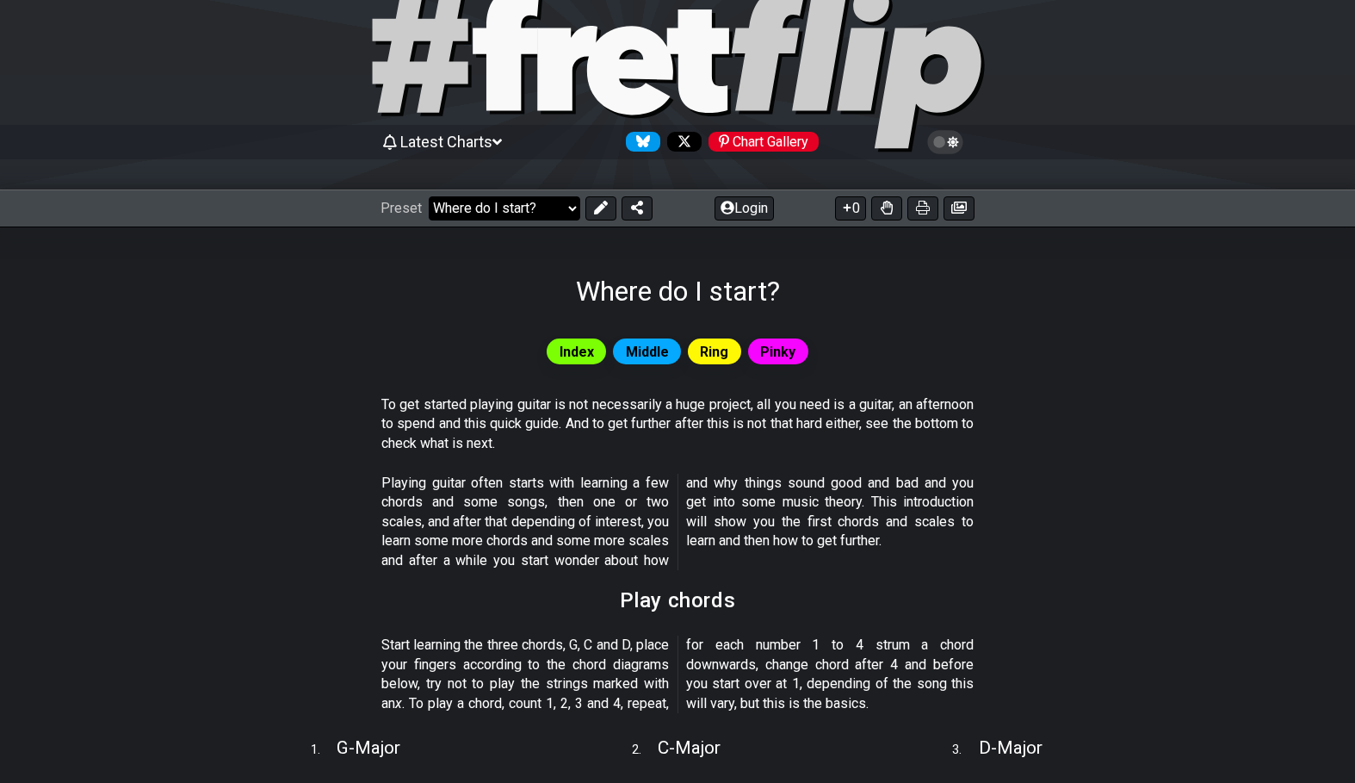
click at [429, 196] on select "Welcome to #fretflip! Initial Preset Custom Preset Minor Pentatonic Major Penta…" at bounding box center [505, 208] width 152 height 24
click option "Connect the pentatonics" at bounding box center [0, 0] width 0 height 0
select select "/connect-pentatonic-boxes"
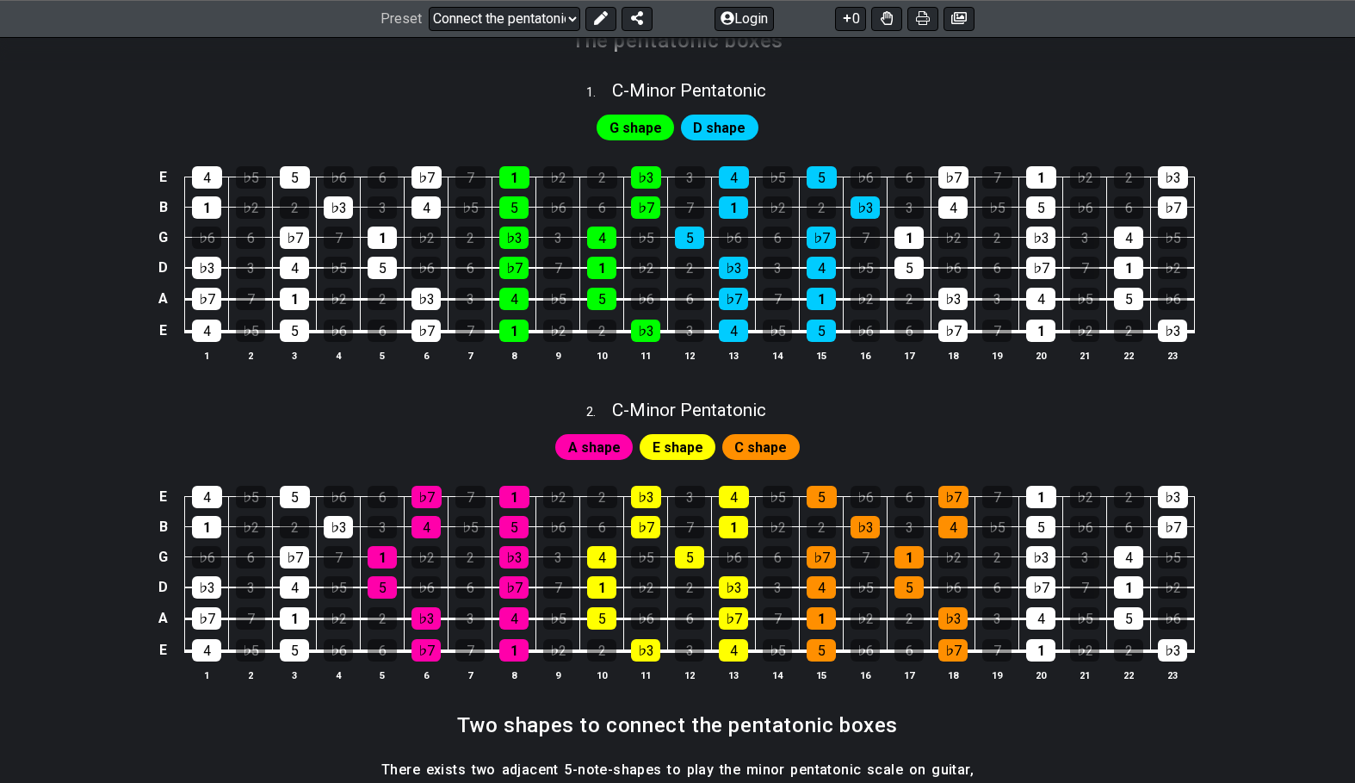
scroll to position [449, 0]
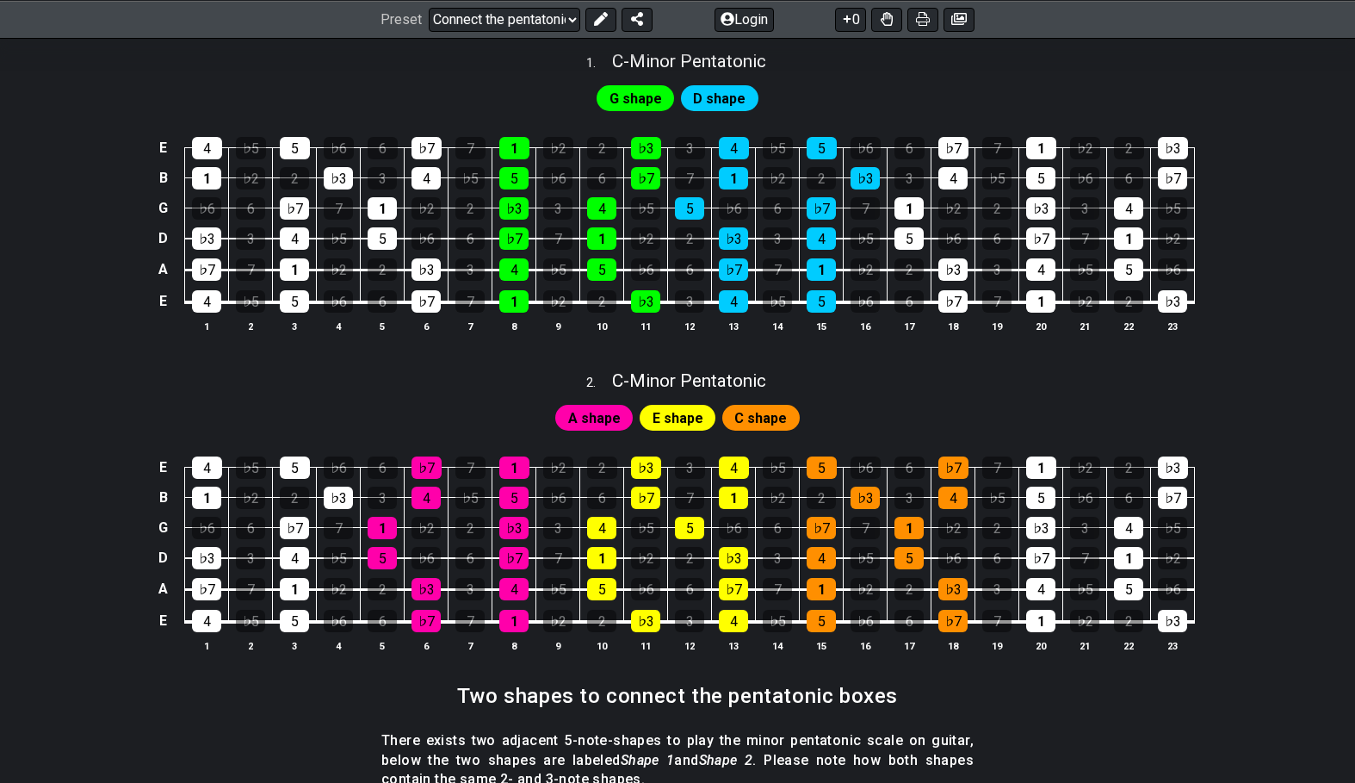
drag, startPoint x: 564, startPoint y: 375, endPoint x: 833, endPoint y: 378, distance: 269.5
click at [833, 378] on div "2 . C - Minor Pentatonic" at bounding box center [677, 376] width 1355 height 33
select select "C"
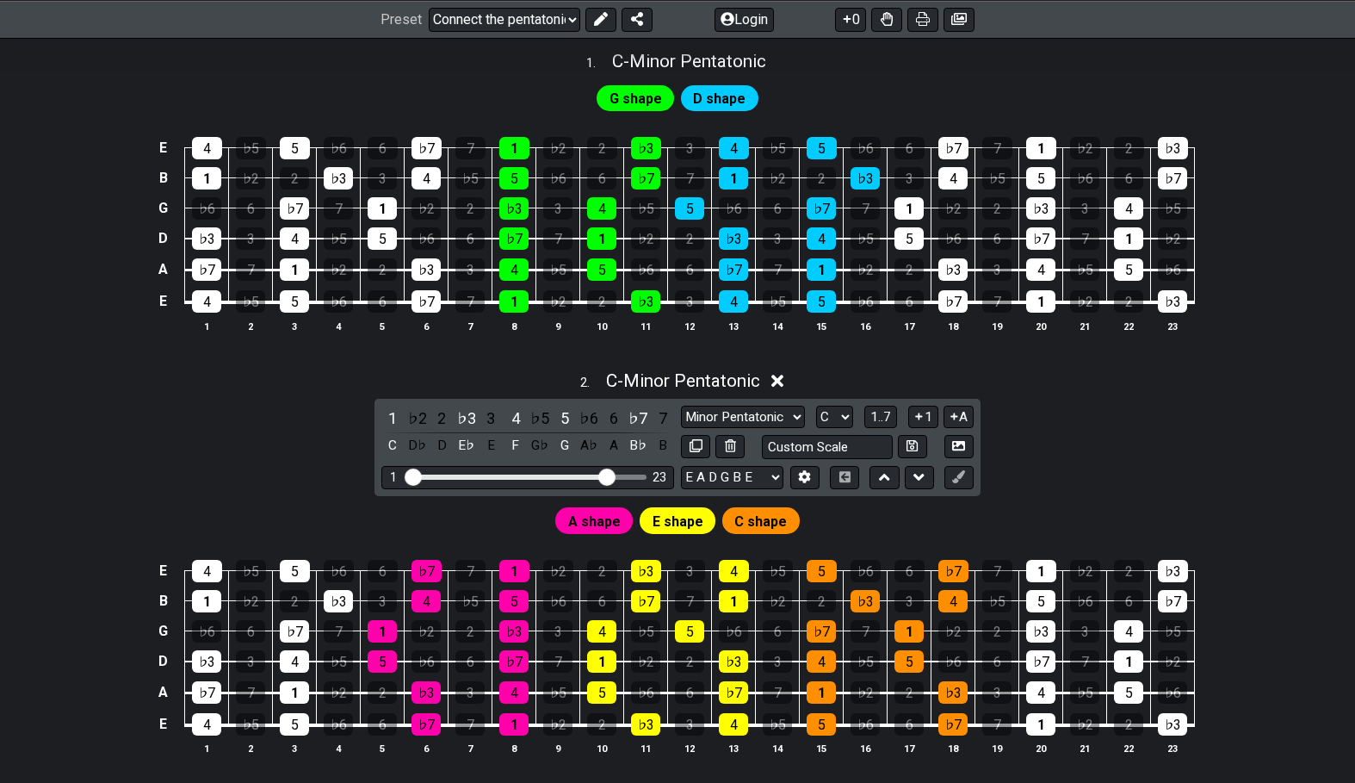
click at [833, 378] on div "2 . C - Minor Pentatonic" at bounding box center [677, 376] width 1355 height 33
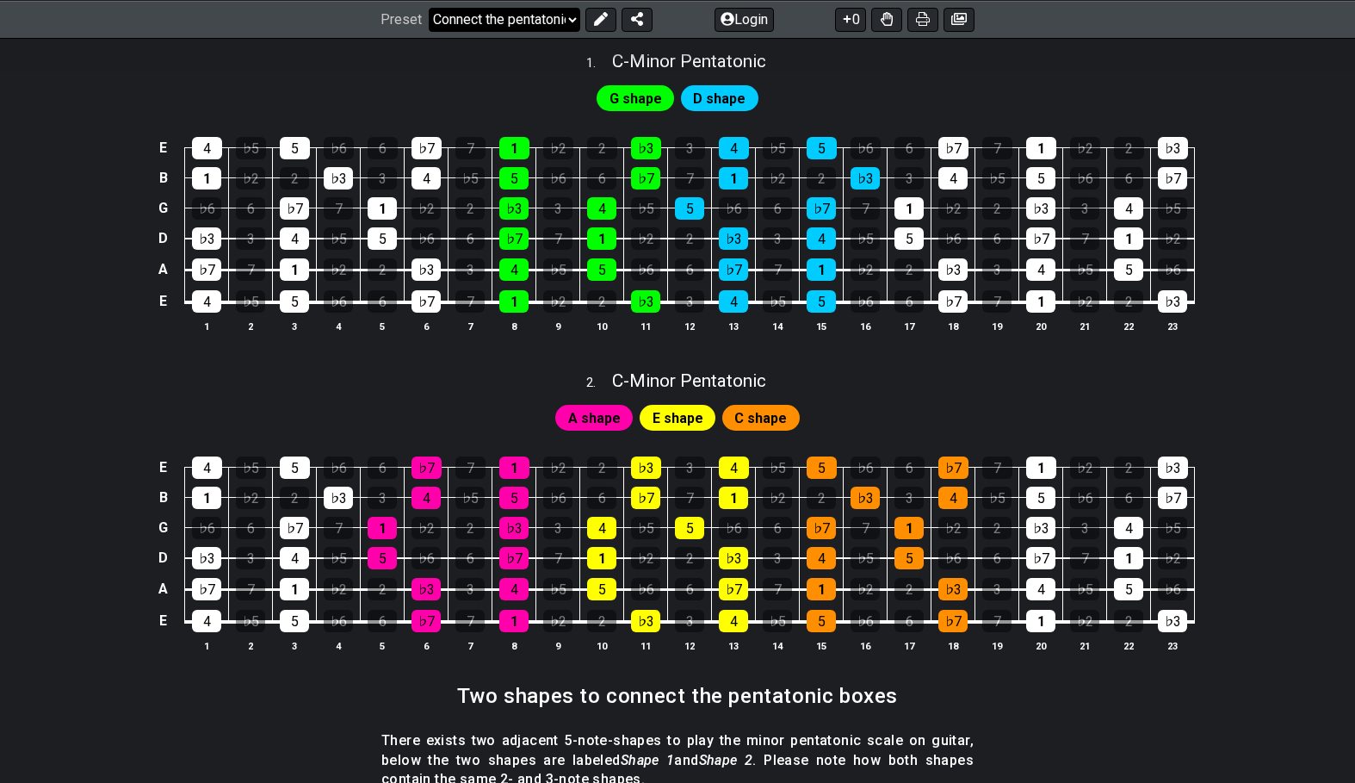
click at [429, 7] on select "Welcome to #fretflip! Initial Preset Custom Preset Minor Pentatonic Major Penta…" at bounding box center [505, 19] width 152 height 24
click option "1. Notes Explained" at bounding box center [0, 0] width 0 height 0
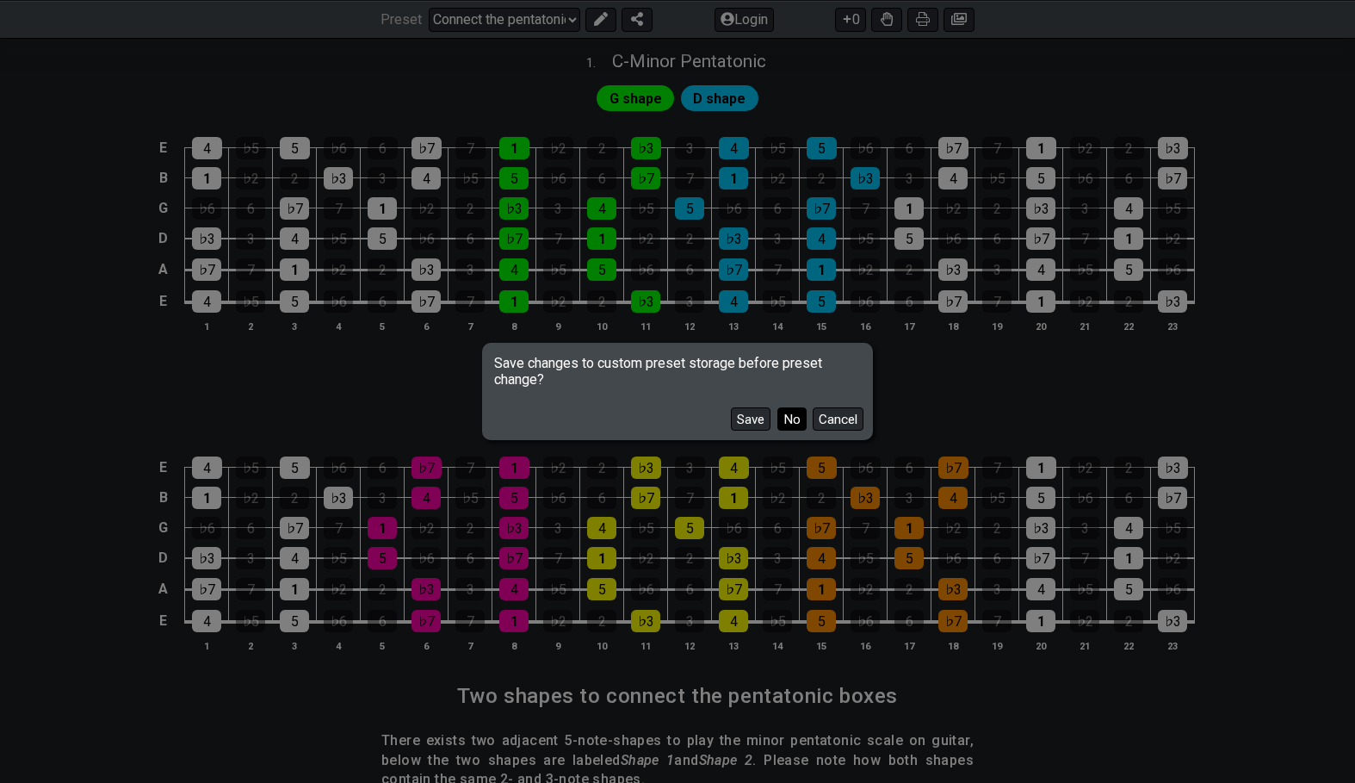
click at [793, 412] on button "No" at bounding box center [791, 418] width 29 height 23
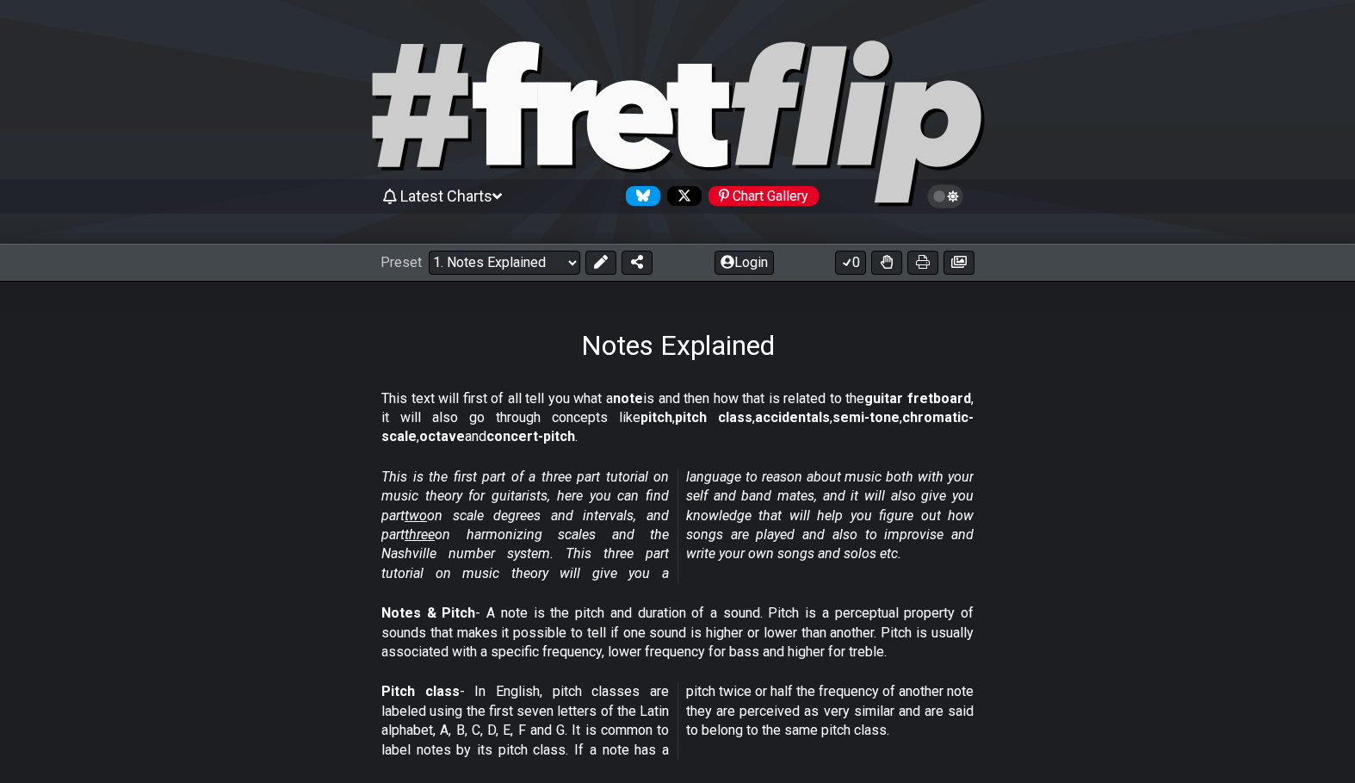
drag, startPoint x: 700, startPoint y: 399, endPoint x: 807, endPoint y: 617, distance: 242.6
click at [429, 251] on select "Welcome to #fretflip! Initial Preset Custom Preset Minor Pentatonic Major Penta…" at bounding box center [505, 263] width 152 height 24
click option "2. Scale Degrees" at bounding box center [0, 0] width 0 height 0
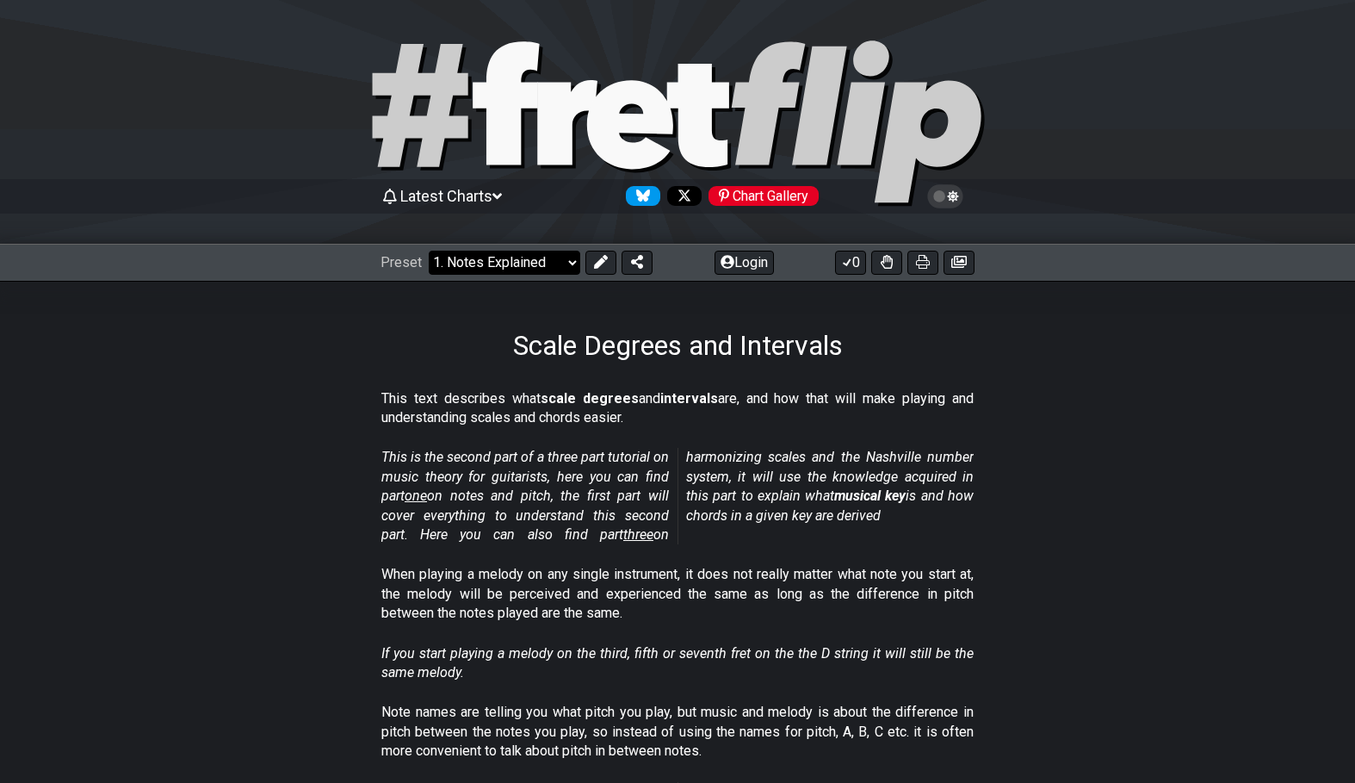
select select "/scale-degrees-and-intervals"
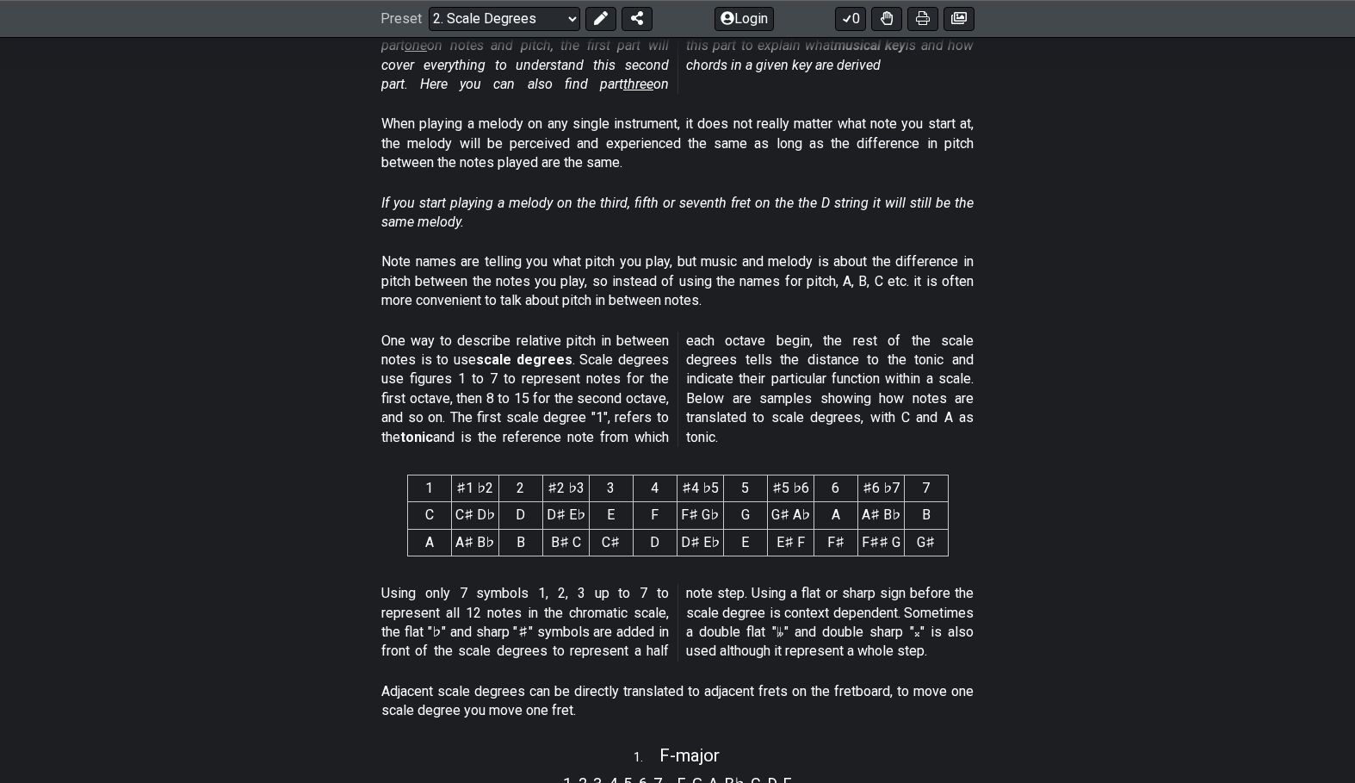
scroll to position [581, 0]
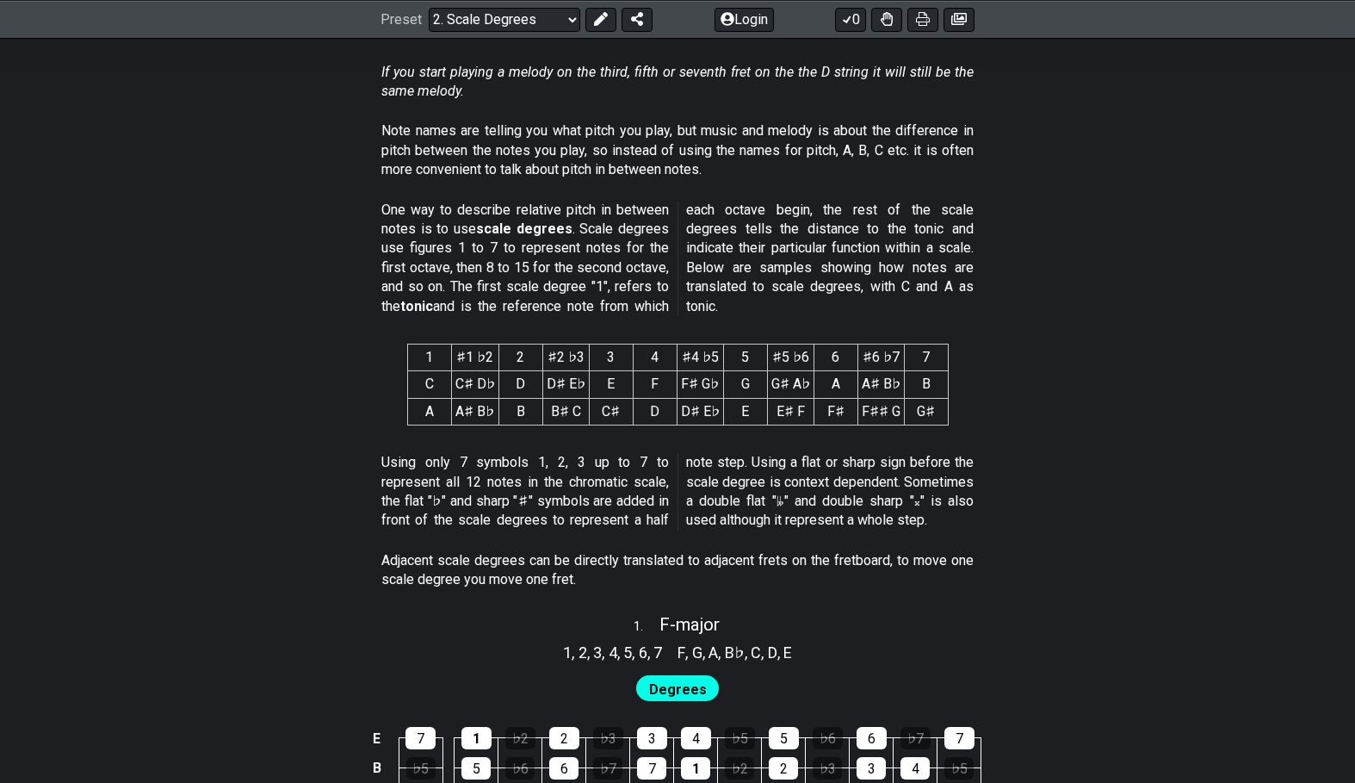
drag, startPoint x: 486, startPoint y: 306, endPoint x: 710, endPoint y: 555, distance: 335.9
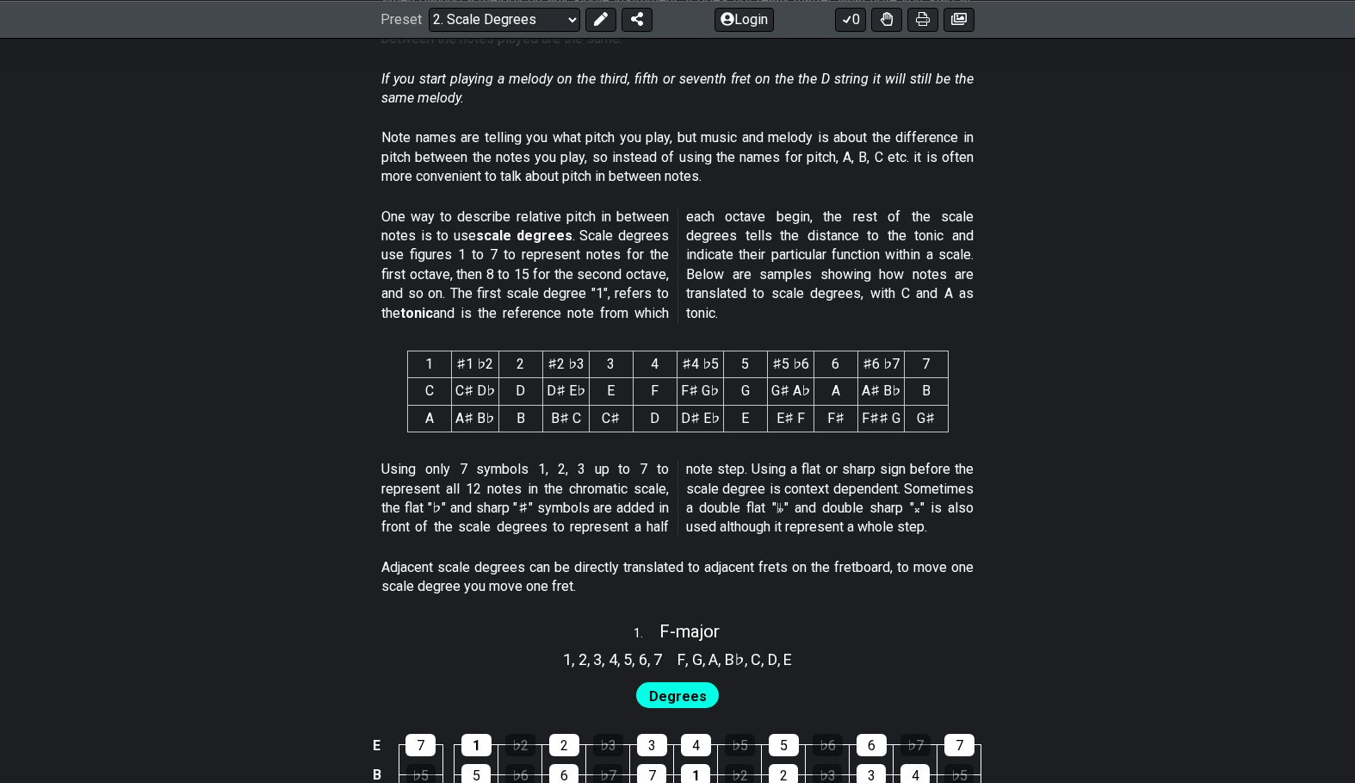
scroll to position [558, 0]
